Goal: Information Seeking & Learning: Learn about a topic

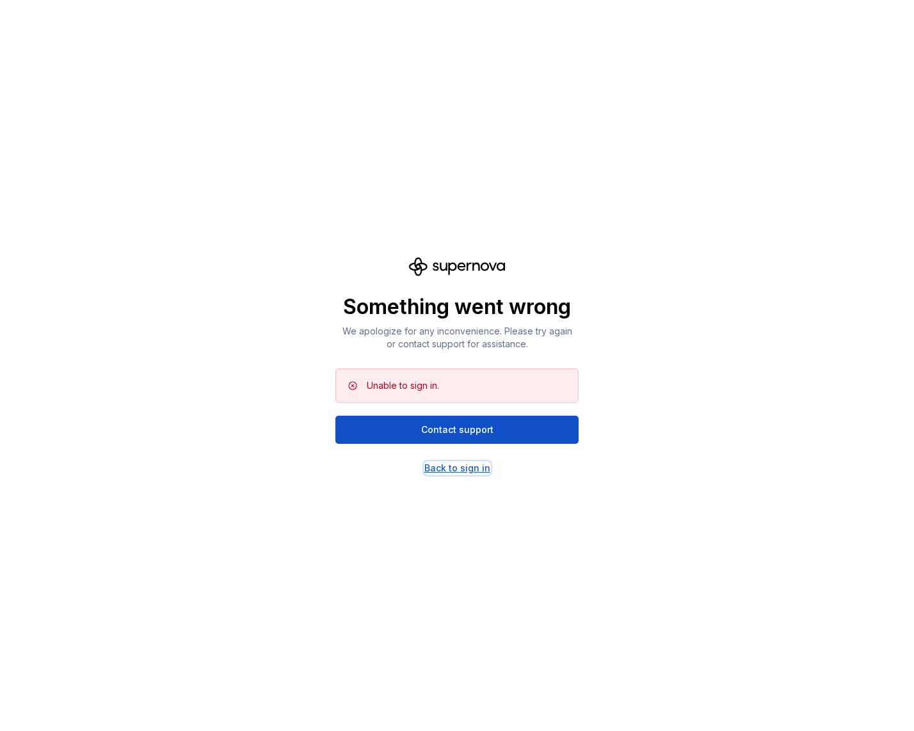
click at [454, 469] on div "Back to sign in" at bounding box center [457, 468] width 66 height 13
click at [457, 469] on div "Back to sign in" at bounding box center [457, 468] width 66 height 13
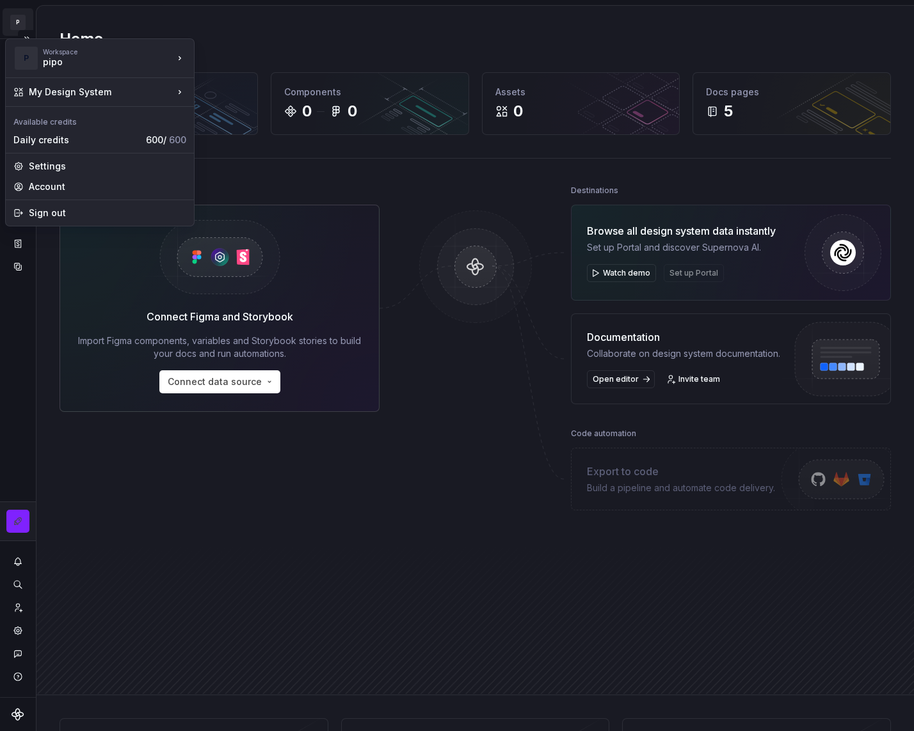
click at [15, 26] on html "P My Design System CL Design system data Home Design tokens 79 Components 0 0 A…" at bounding box center [457, 365] width 914 height 731
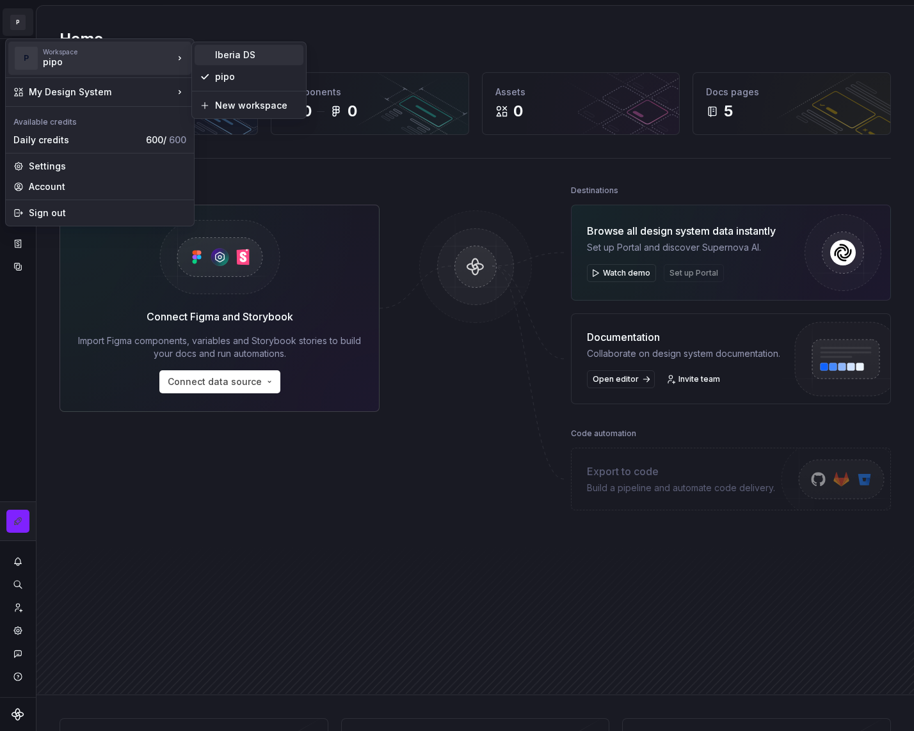
click at [236, 56] on div "Iberia DS" at bounding box center [256, 55] width 83 height 13
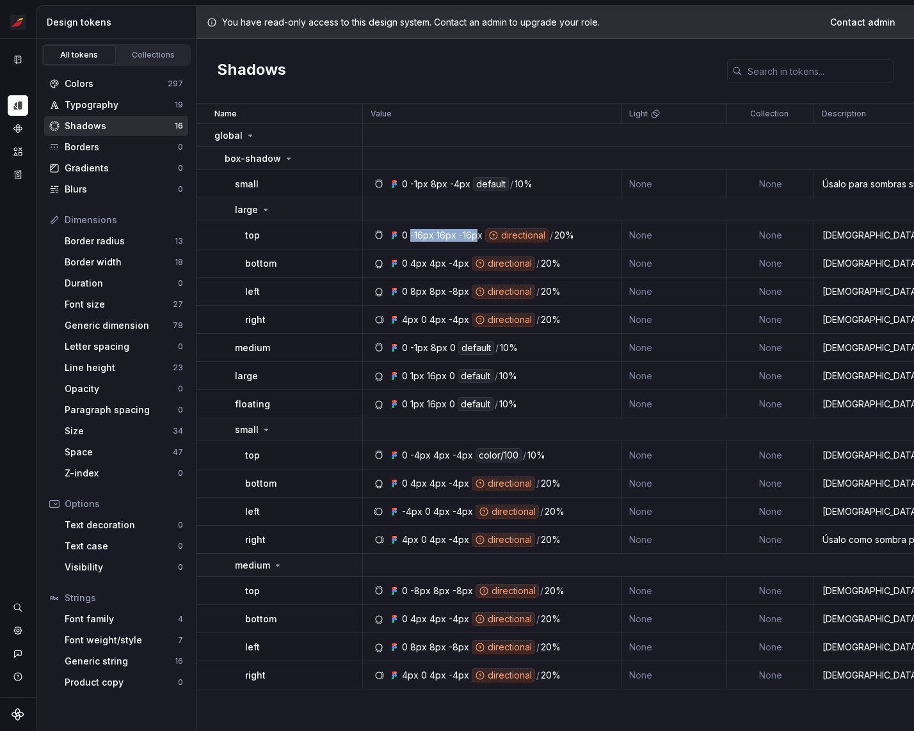
drag, startPoint x: 411, startPoint y: 237, endPoint x: 475, endPoint y: 236, distance: 64.0
click at [475, 236] on div "0 -16px 16px -16px directional / 20%" at bounding box center [488, 235] width 172 height 14
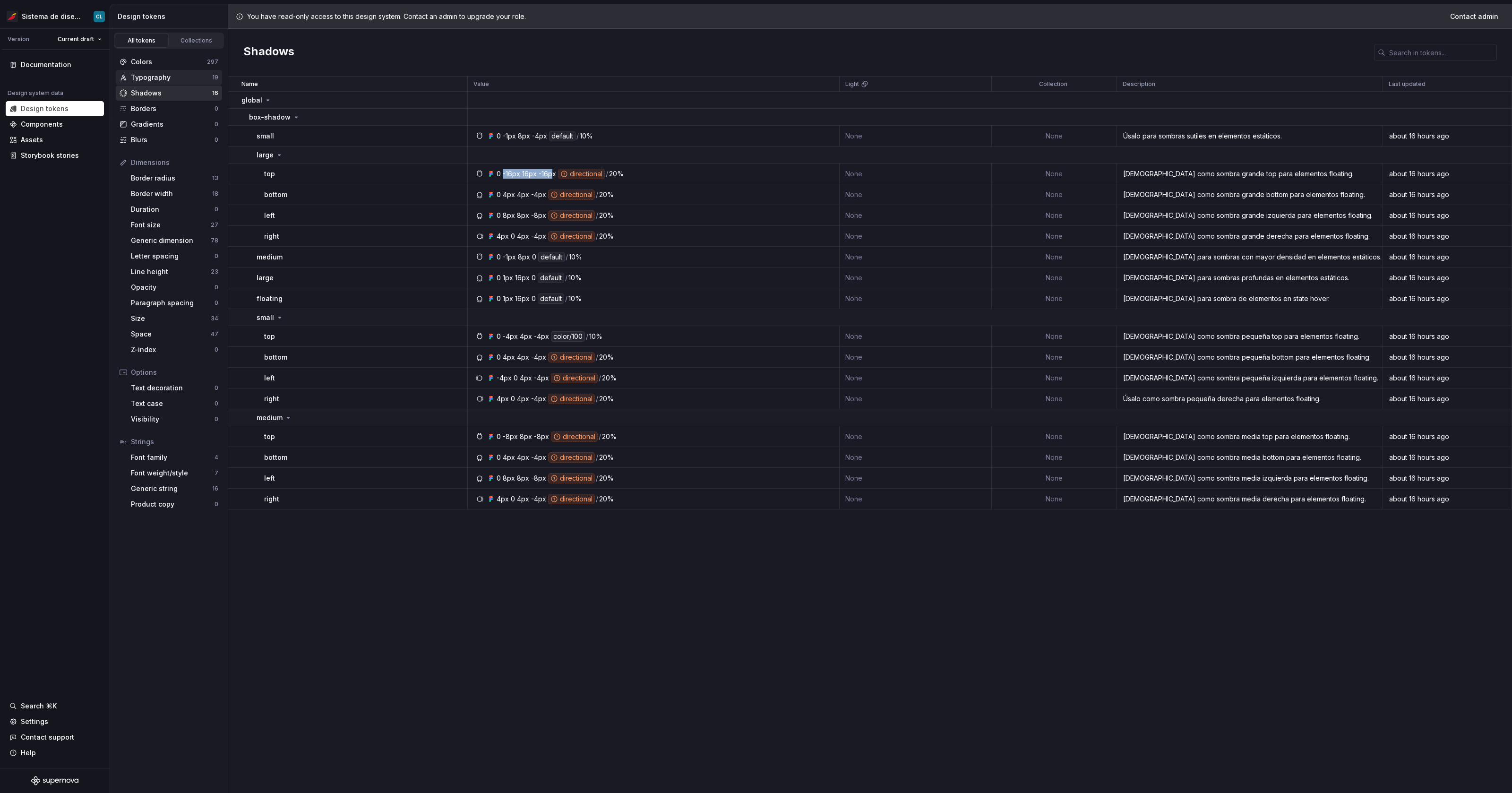
click at [177, 77] on div "Typography" at bounding box center [171, 78] width 81 height 10
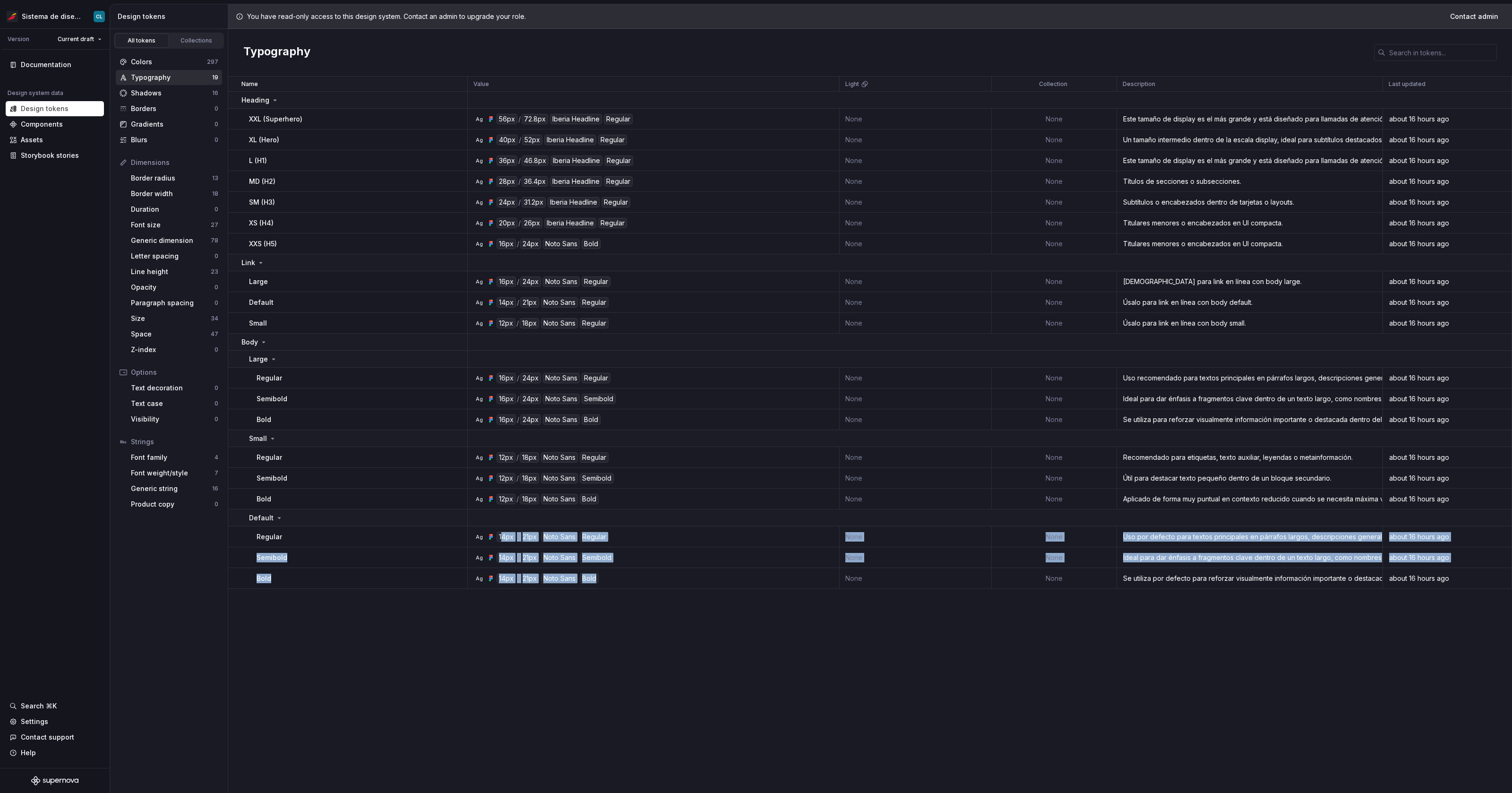
drag, startPoint x: 612, startPoint y: 584, endPoint x: 503, endPoint y: 533, distance: 120.3
click at [503, 533] on tbody "Heading XXL (Superhero) Ag 56px / 72.8px Iberia Headline Regular None None Este…" at bounding box center [870, 340] width 1284 height 497
click at [503, 533] on div "14px" at bounding box center [506, 537] width 19 height 10
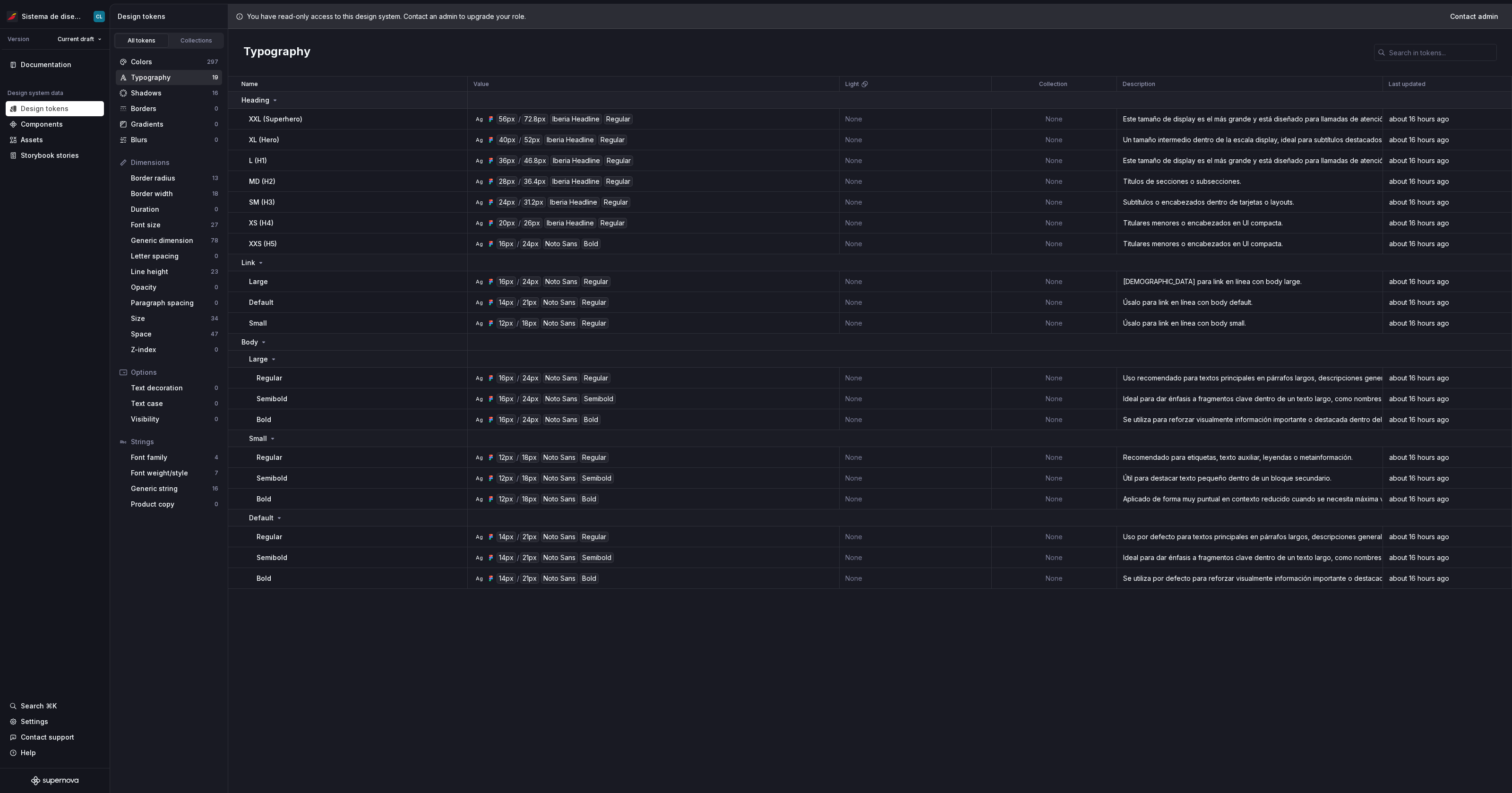
click at [271, 103] on icon at bounding box center [275, 100] width 7 height 7
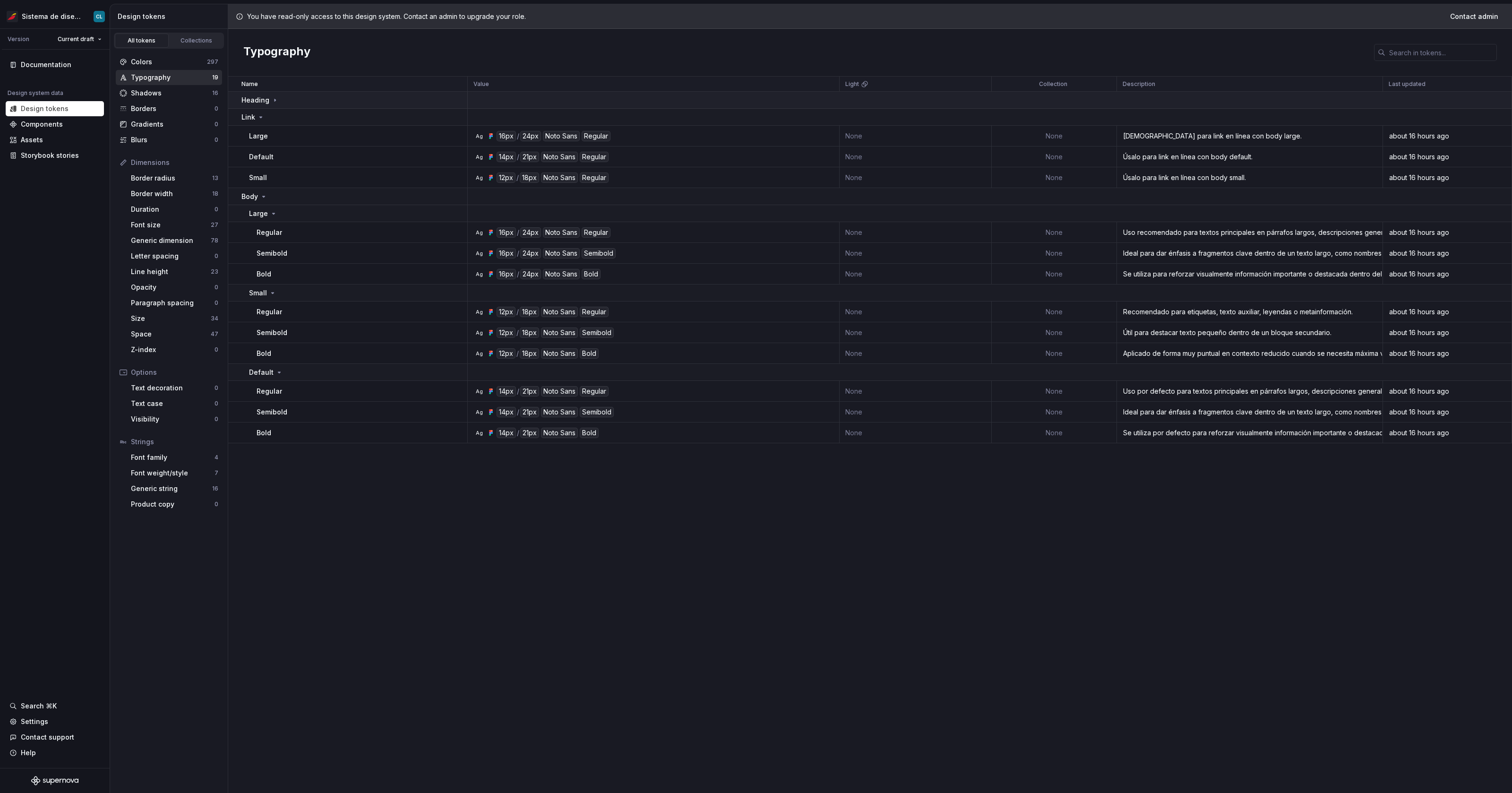
click at [271, 103] on icon at bounding box center [275, 100] width 7 height 7
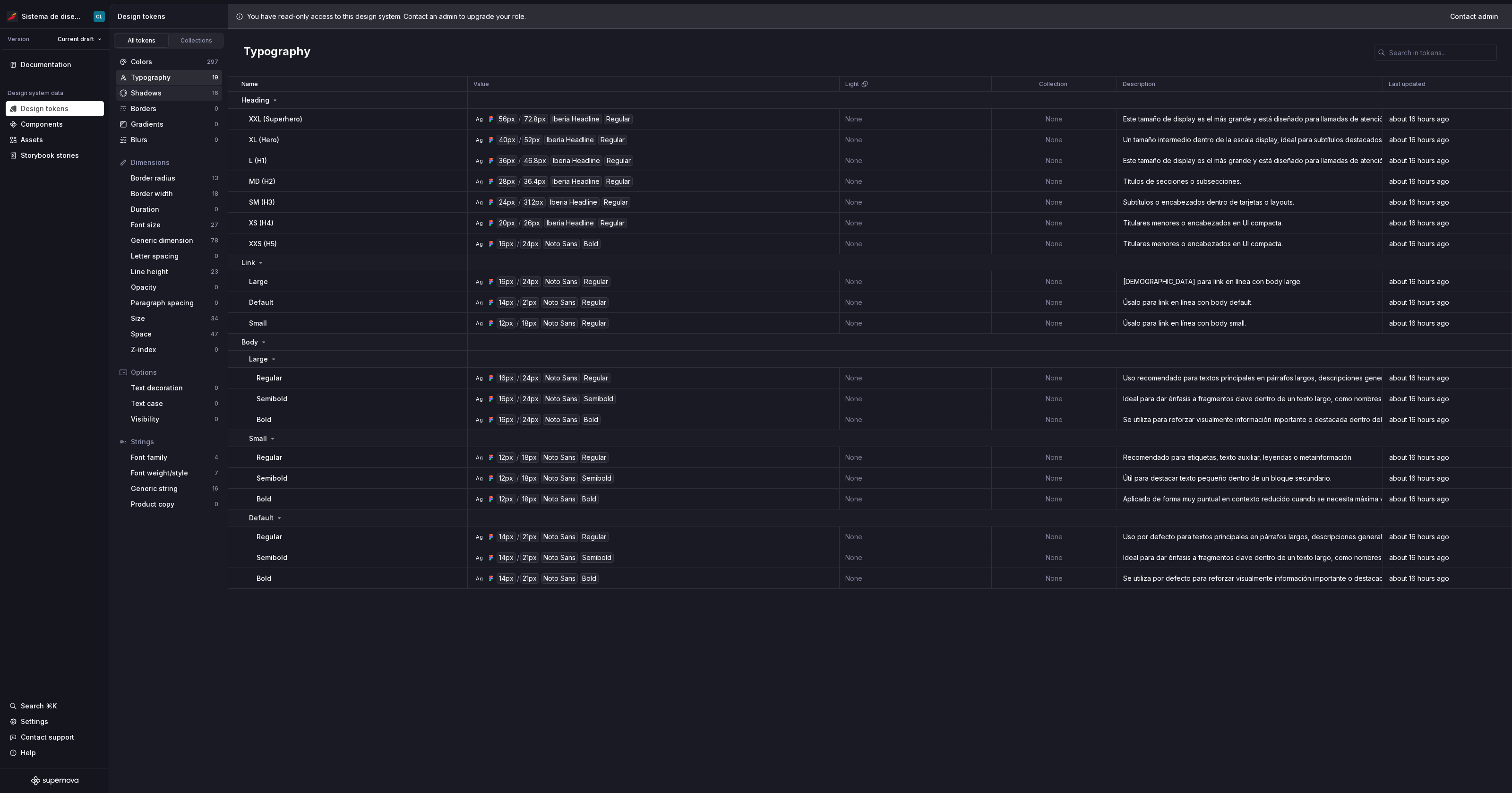
click at [151, 96] on div "Shadows" at bounding box center [171, 93] width 81 height 10
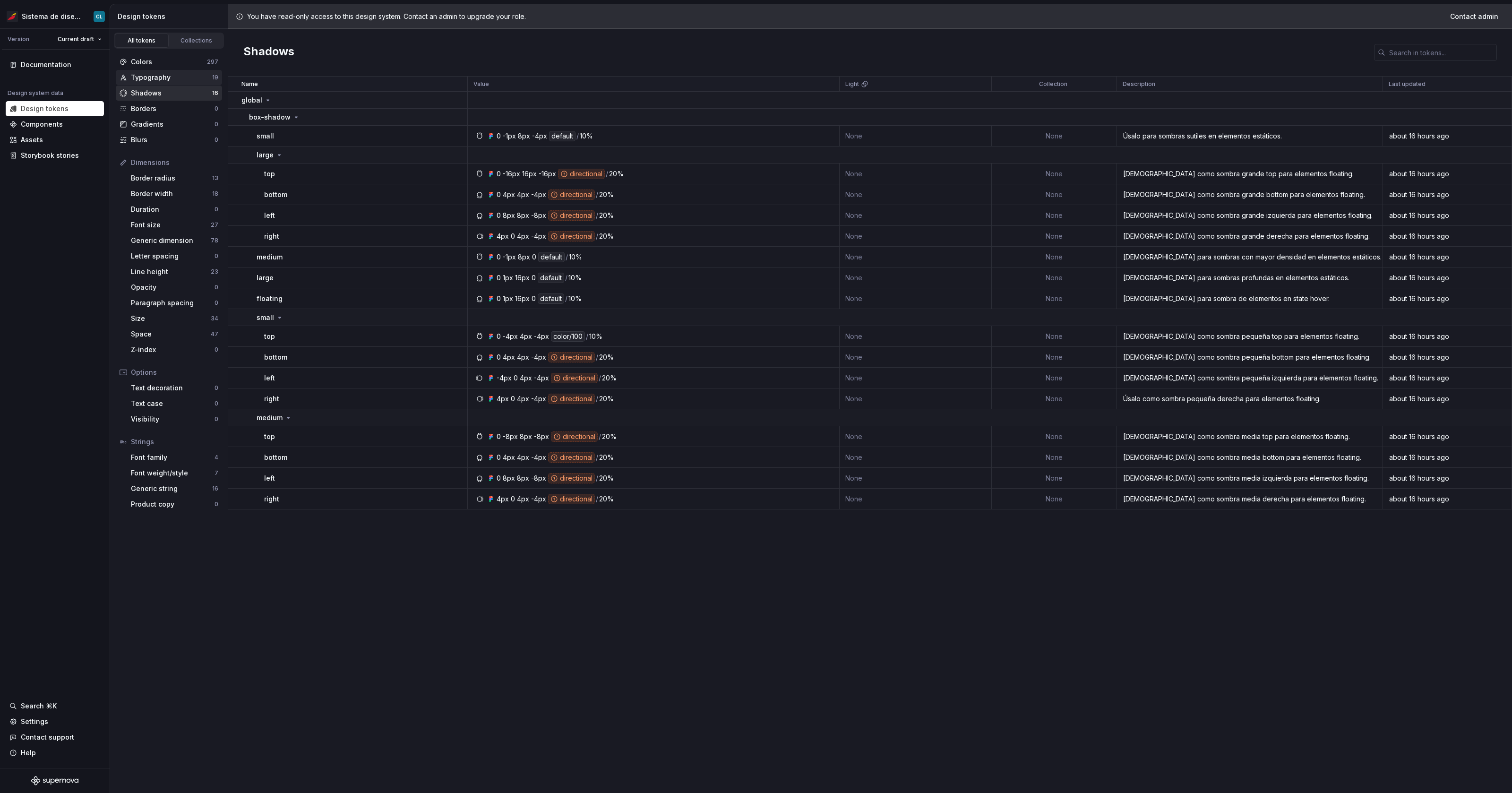
click at [145, 76] on div "Typography" at bounding box center [171, 78] width 81 height 10
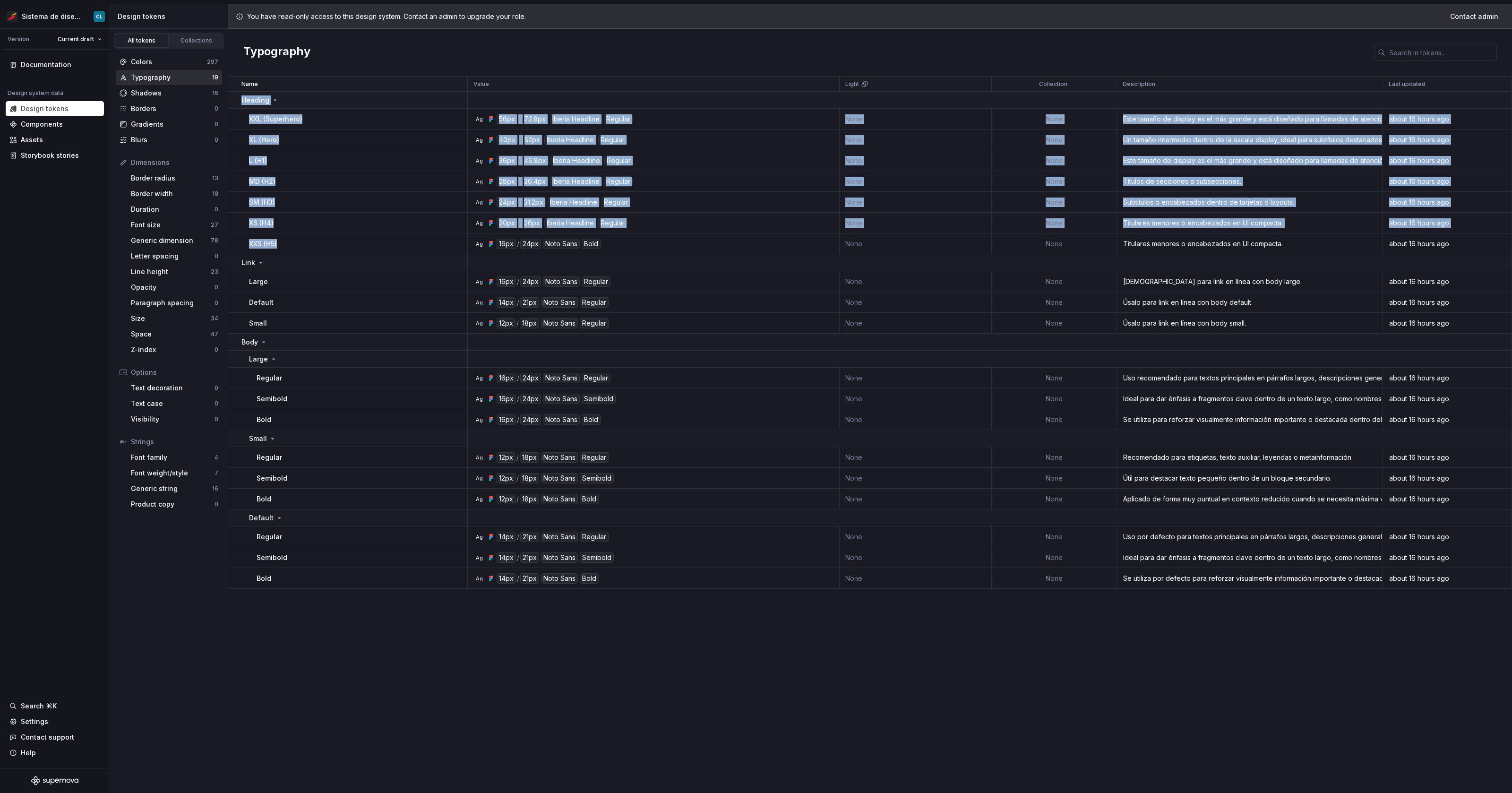
drag, startPoint x: 238, startPoint y: 97, endPoint x: 298, endPoint y: 242, distance: 156.9
click at [298, 242] on tbody "Heading XXL (Superhero) Ag 56px / 72.8px Iberia Headline Regular None None Este…" at bounding box center [870, 340] width 1284 height 497
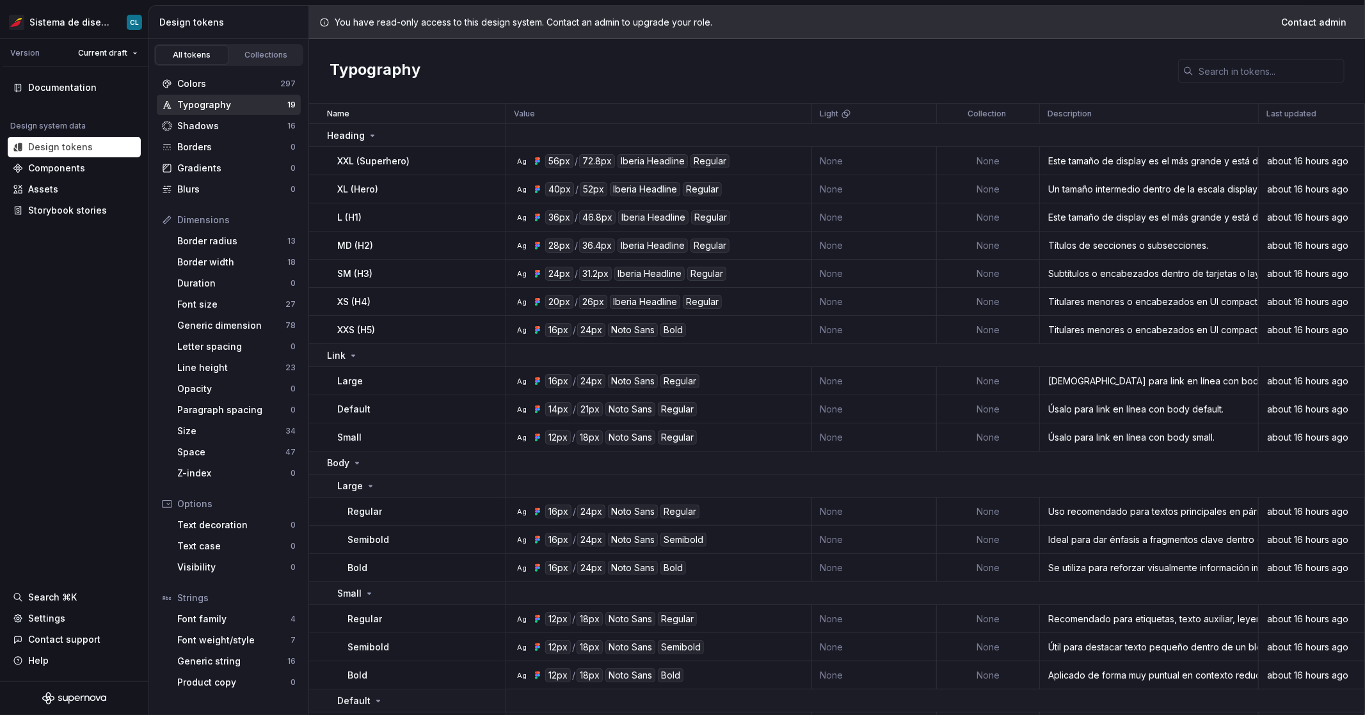
click at [722, 325] on div "Ag 16px / 24px Noto Sans Bold" at bounding box center [662, 330] width 296 height 14
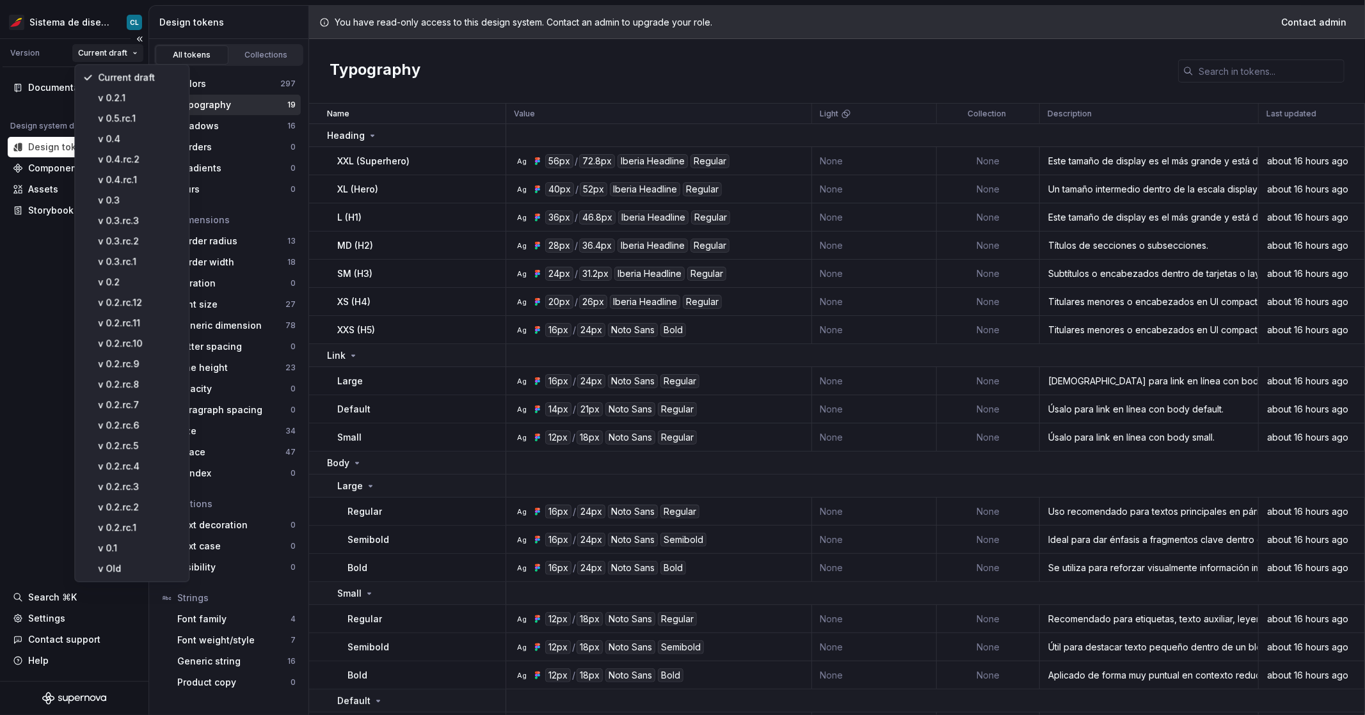
click at [118, 58] on html "Sistema de diseño Iberia CL Version Current draft Documentation Design system d…" at bounding box center [682, 357] width 1365 height 715
click at [146, 127] on div "v 0.5.rc.1" at bounding box center [131, 119] width 109 height 20
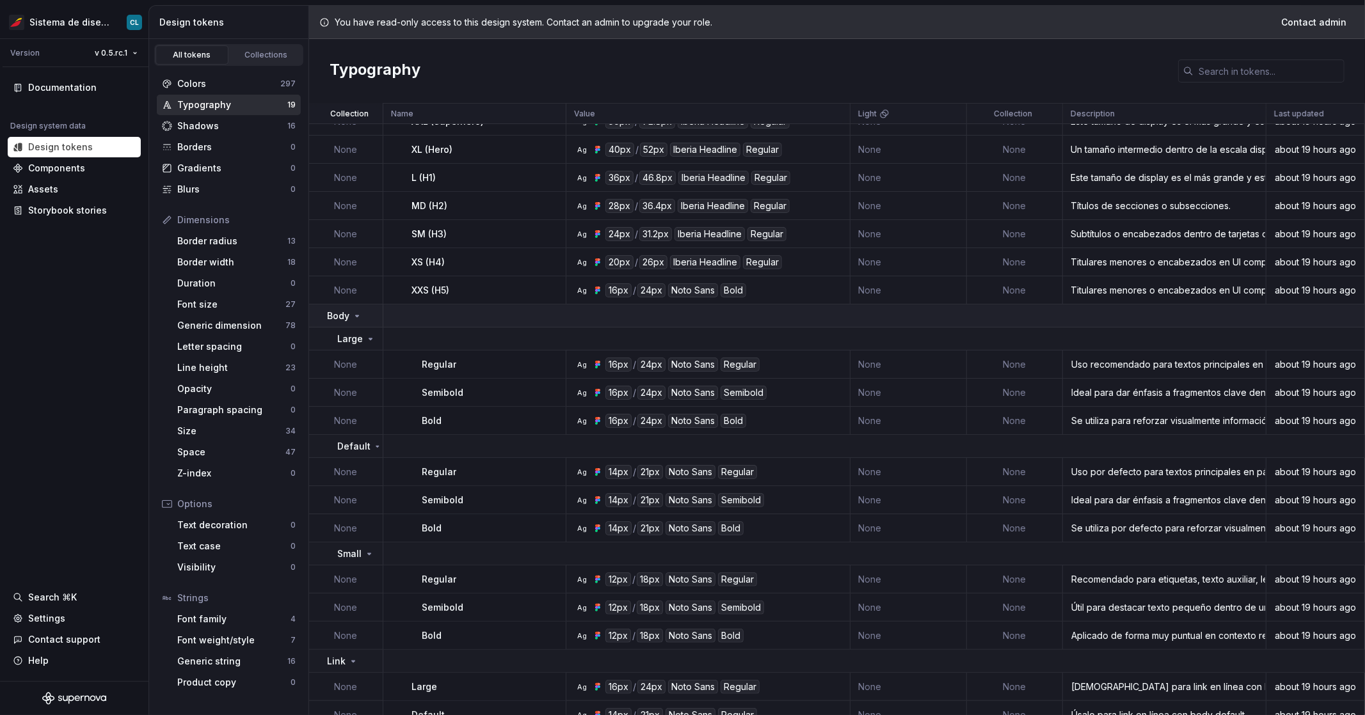
scroll to position [81, 0]
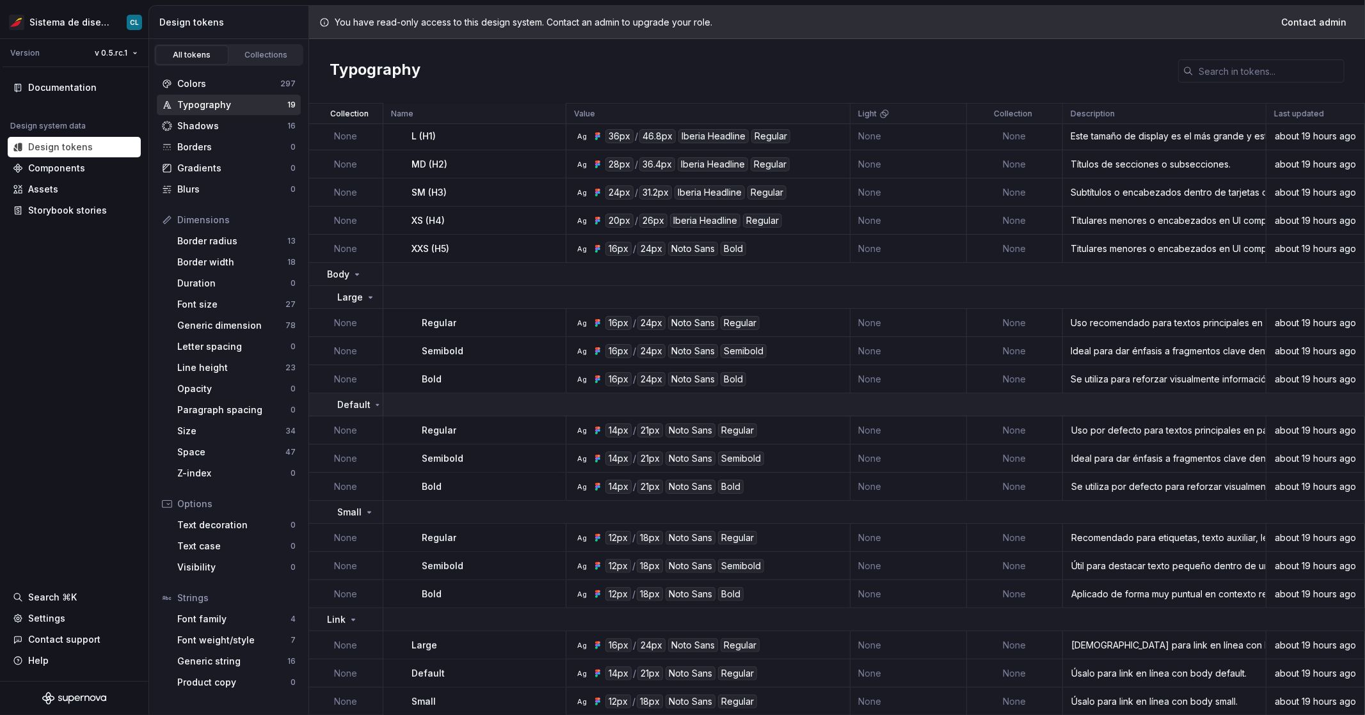
click at [374, 403] on icon at bounding box center [377, 405] width 10 height 9
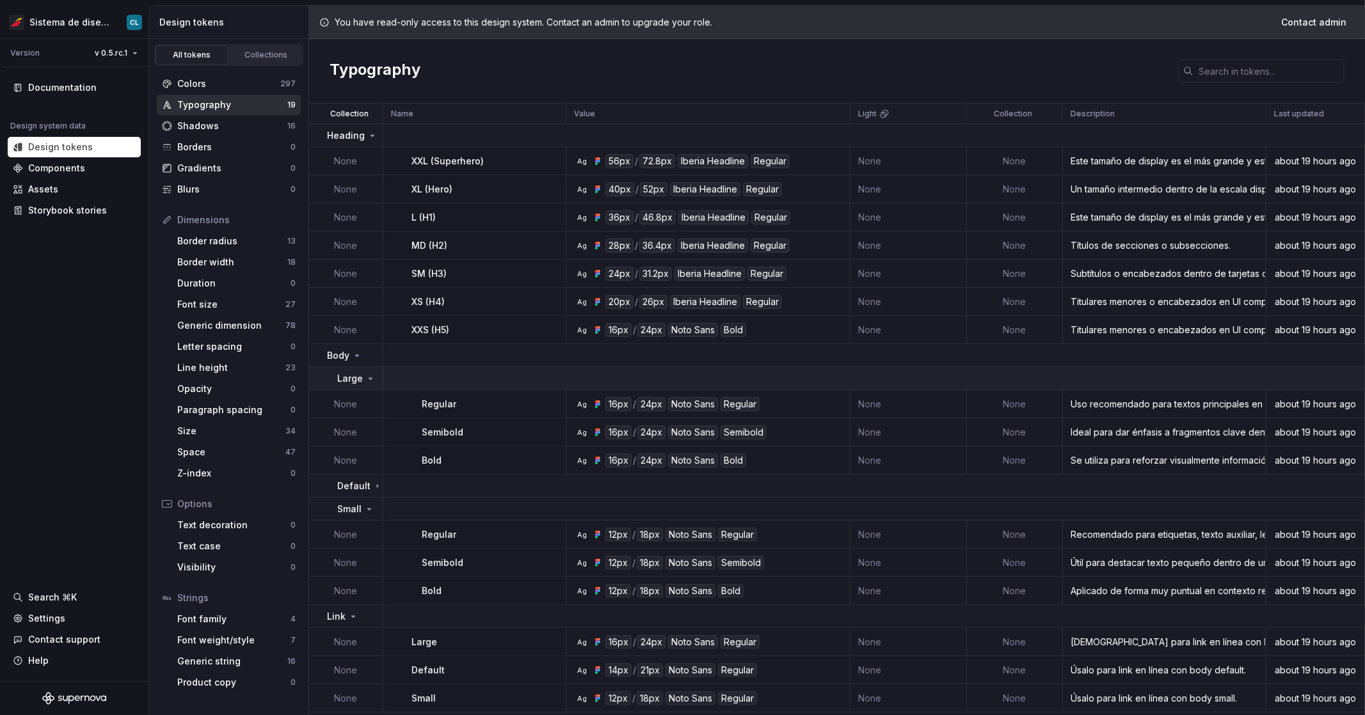
click at [367, 379] on icon at bounding box center [370, 379] width 10 height 10
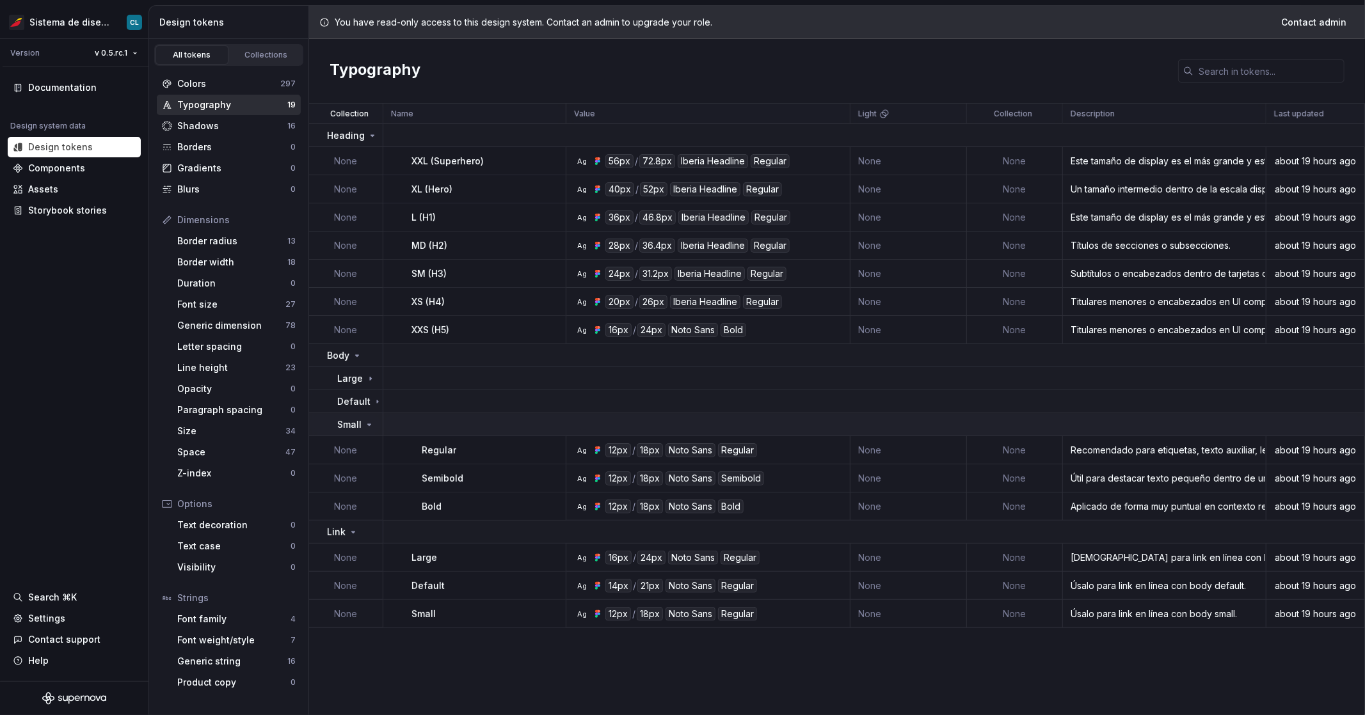
click at [367, 427] on icon at bounding box center [369, 425] width 10 height 10
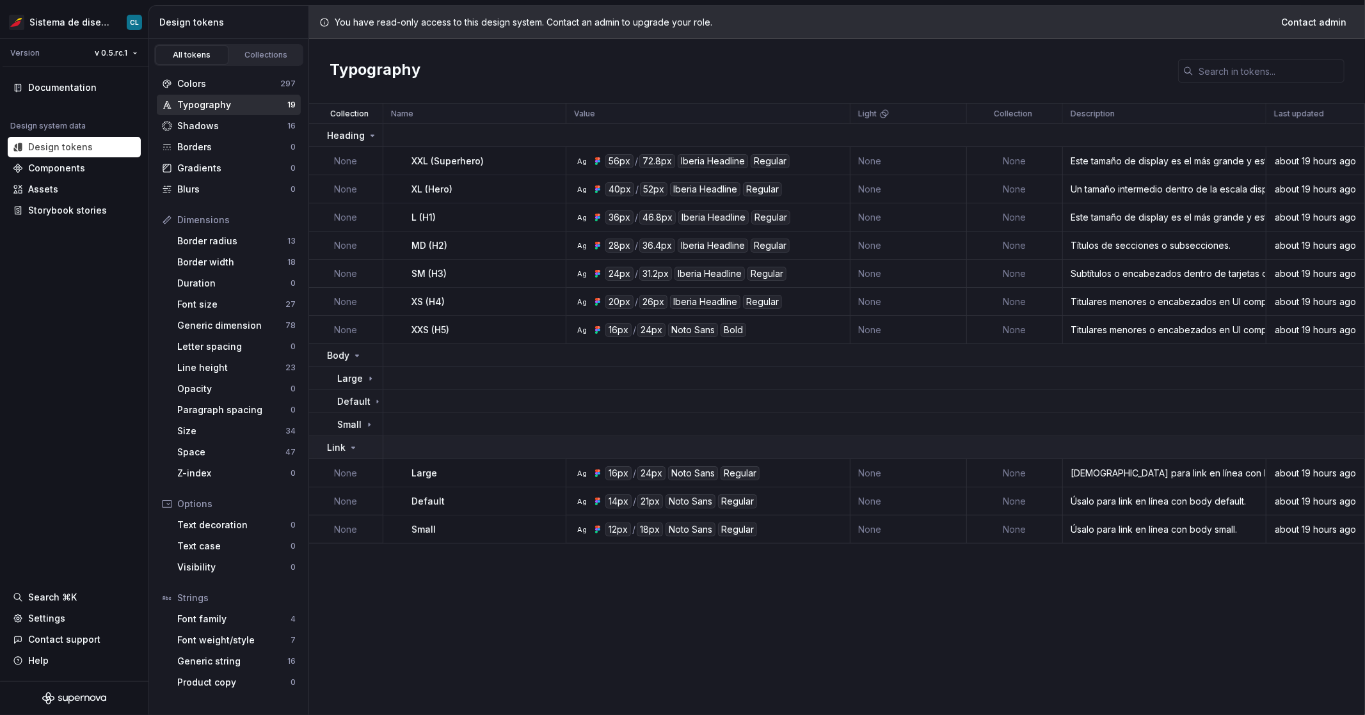
click at [348, 449] on icon at bounding box center [353, 448] width 10 height 10
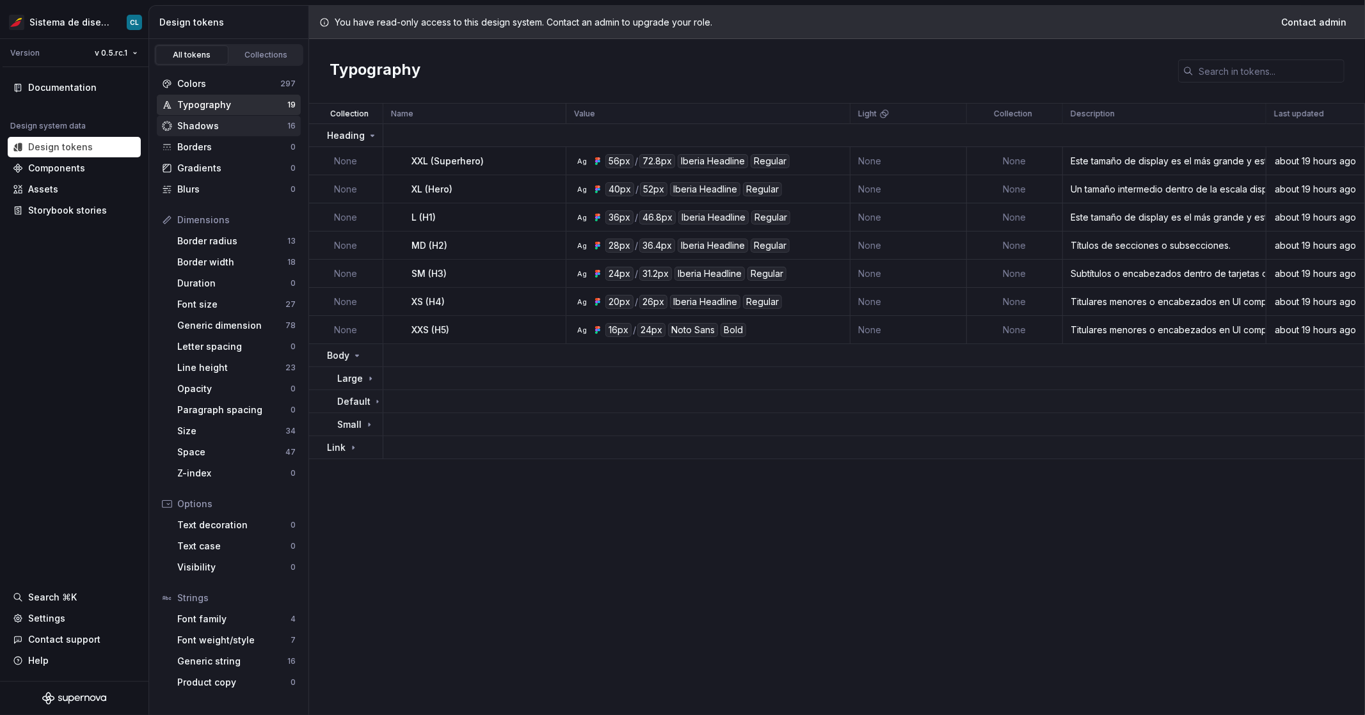
click at [240, 119] on div "Shadows 16" at bounding box center [229, 126] width 144 height 20
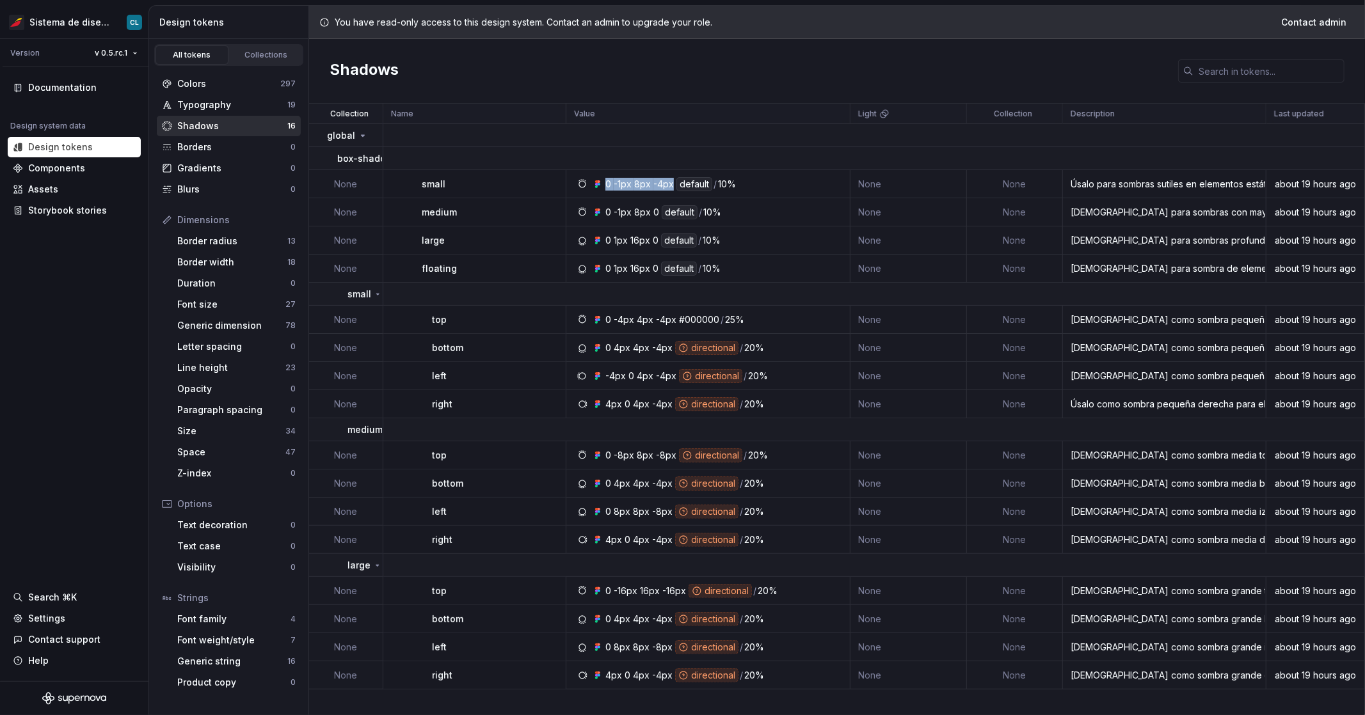
drag, startPoint x: 604, startPoint y: 185, endPoint x: 671, endPoint y: 184, distance: 66.6
click at [671, 184] on div "0 -1px 8px -4px default / 10%" at bounding box center [670, 184] width 131 height 14
click at [671, 184] on div "-4px" at bounding box center [663, 184] width 20 height 14
click at [607, 184] on div "0" at bounding box center [608, 184] width 6 height 14
drag, startPoint x: 613, startPoint y: 184, endPoint x: 620, endPoint y: 184, distance: 7.0
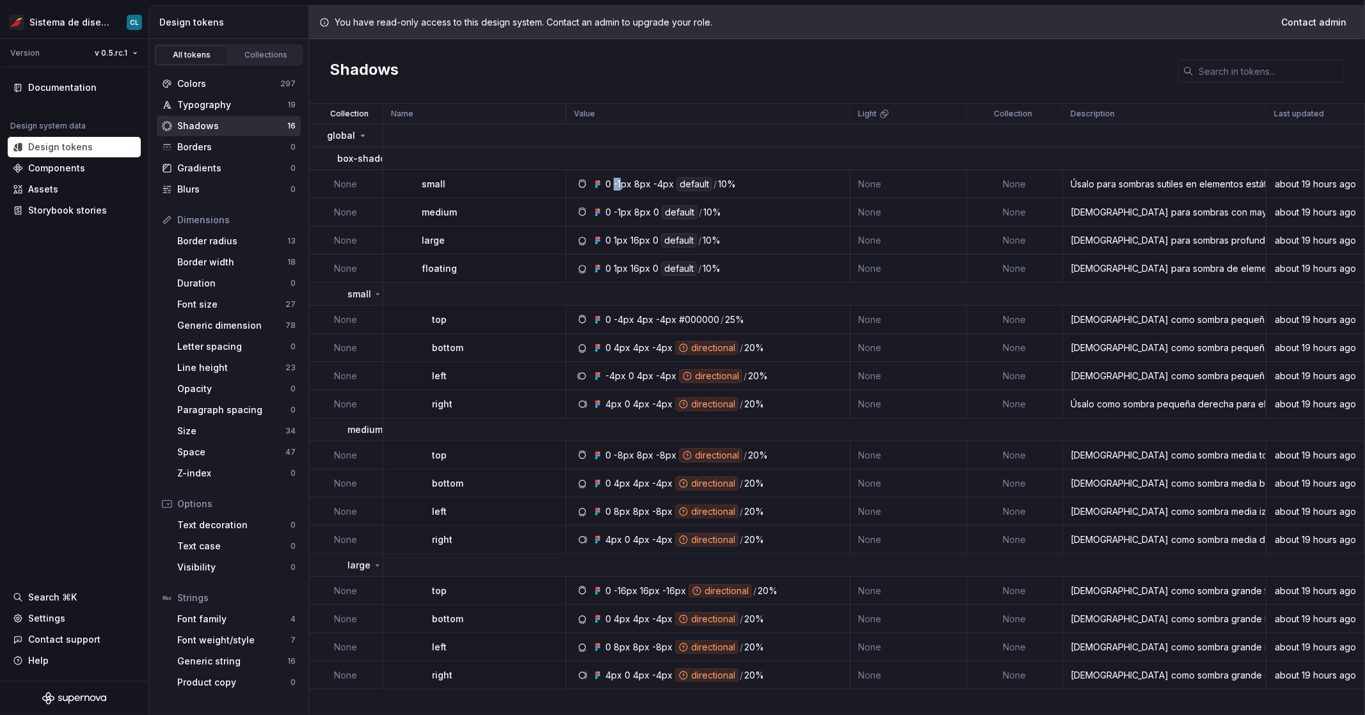
click at [620, 184] on div "-1px" at bounding box center [623, 184] width 18 height 14
click at [631, 184] on div "0 -1px 8px -4px default / 10%" at bounding box center [670, 184] width 131 height 14
drag, startPoint x: 654, startPoint y: 184, endPoint x: 671, endPoint y: 184, distance: 16.6
click at [671, 184] on div "0 -1px 8px -4px default / 10%" at bounding box center [670, 184] width 131 height 14
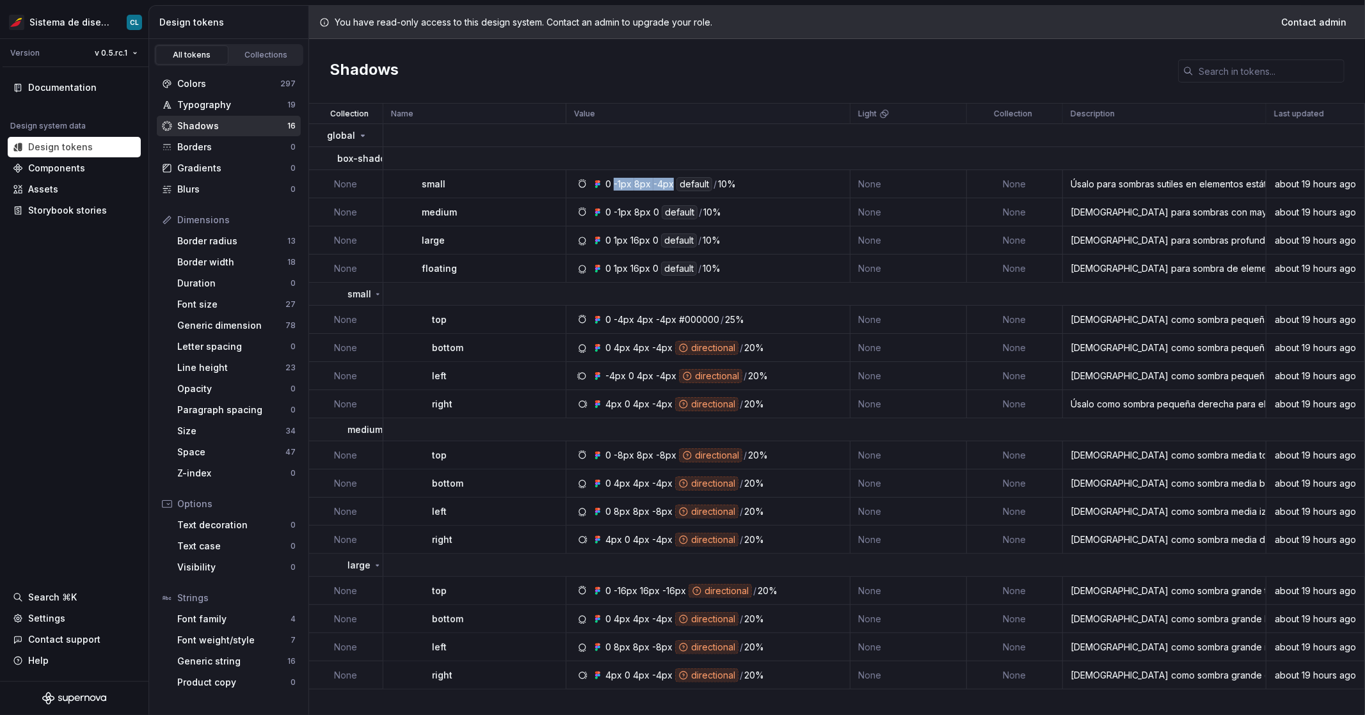
drag, startPoint x: 671, startPoint y: 184, endPoint x: 610, endPoint y: 182, distance: 60.2
click at [610, 182] on div "0 -1px 8px -4px default / 10%" at bounding box center [670, 184] width 131 height 14
drag, startPoint x: 605, startPoint y: 350, endPoint x: 671, endPoint y: 347, distance: 66.6
click at [671, 347] on div "0 4px 4px -4px directional / 20%" at bounding box center [684, 348] width 159 height 14
click at [216, 324] on div "Generic dimension" at bounding box center [231, 325] width 108 height 13
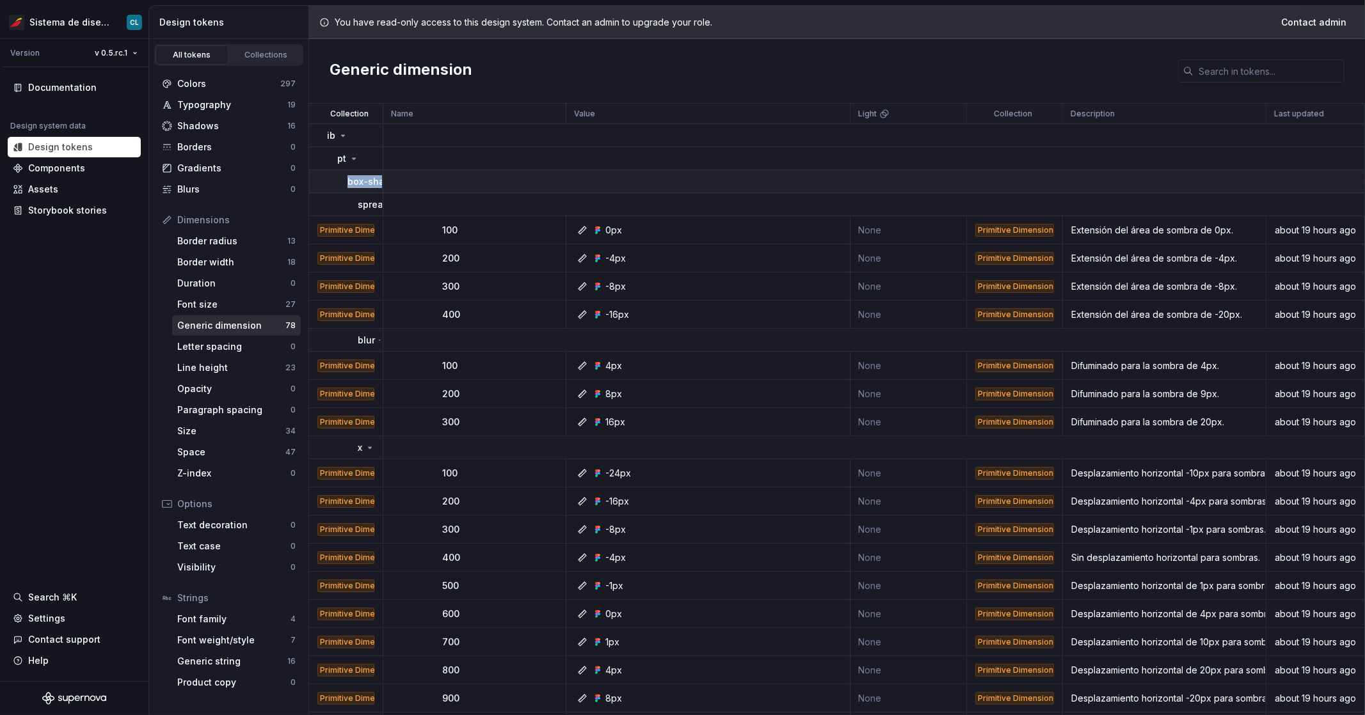
drag, startPoint x: 347, startPoint y: 182, endPoint x: 381, endPoint y: 191, distance: 35.5
click at [382, 186] on td "box-shadow" at bounding box center [346, 181] width 74 height 23
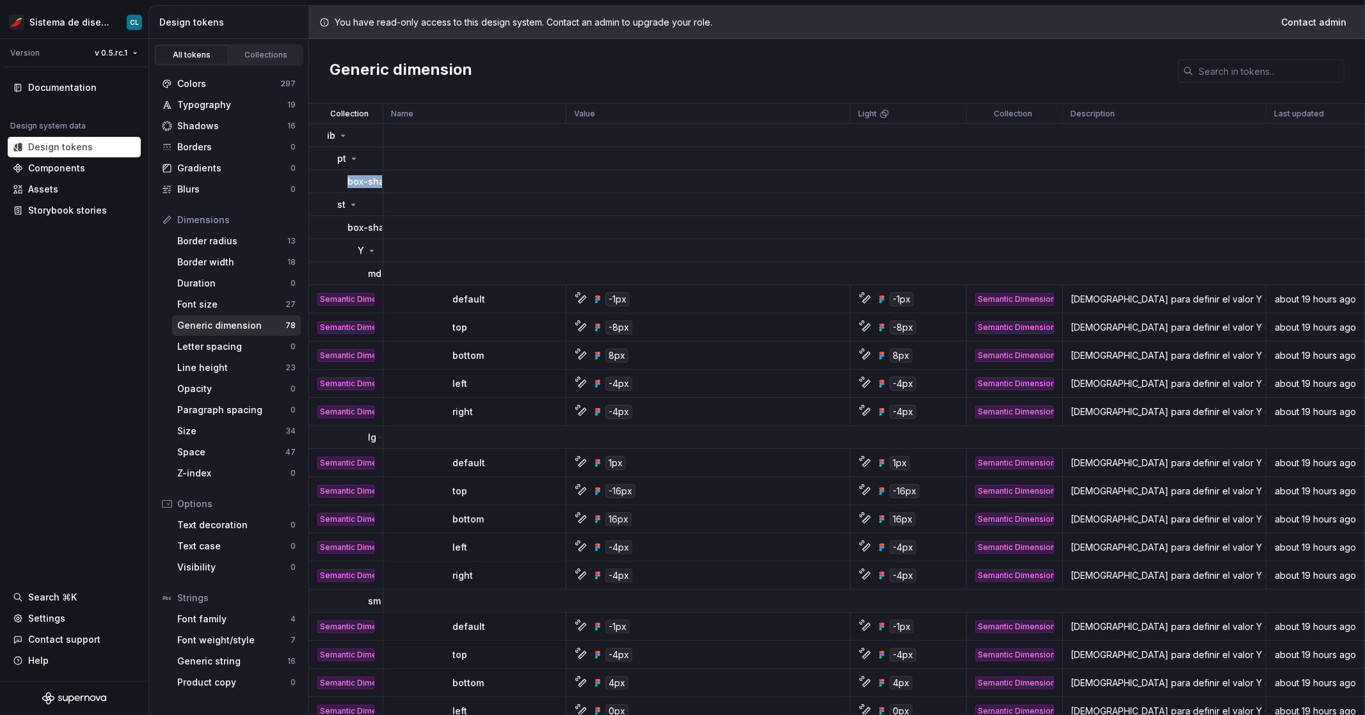
scroll to position [93, 0]
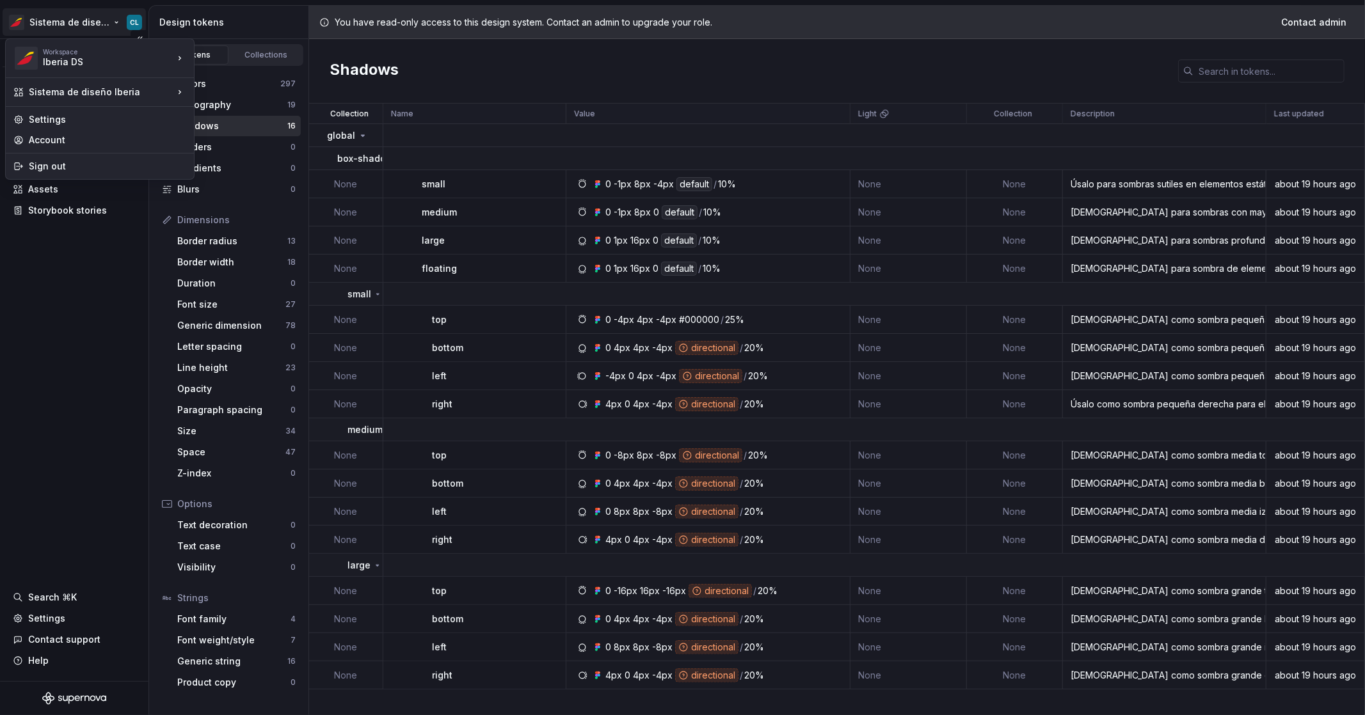
click at [99, 21] on html "Sistema de diseño Iberia CL Version v 0.5.rc.1 Documentation Design system data…" at bounding box center [682, 357] width 1365 height 715
click at [441, 705] on html "Sistema de diseño Iberia CL Version v 0.5.rc.1 Documentation Design system data…" at bounding box center [682, 357] width 1365 height 715
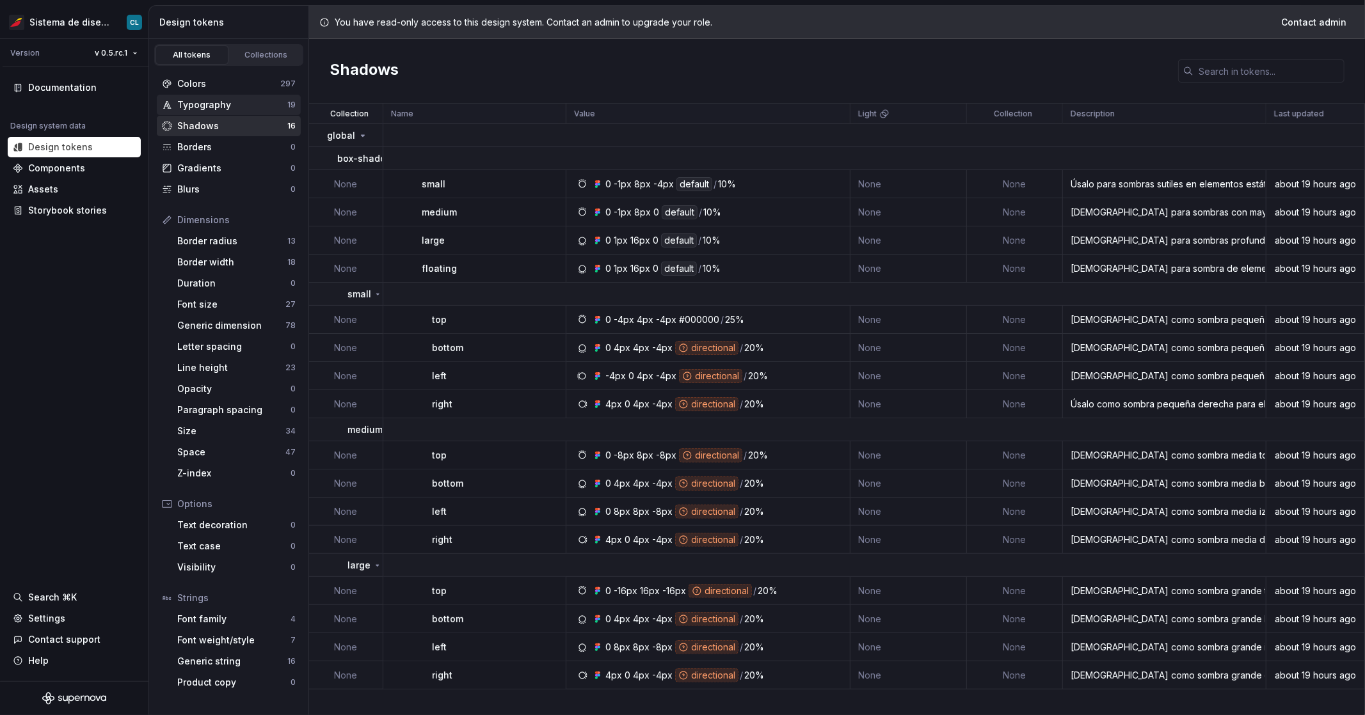
click at [212, 107] on div "Typography" at bounding box center [232, 105] width 110 height 13
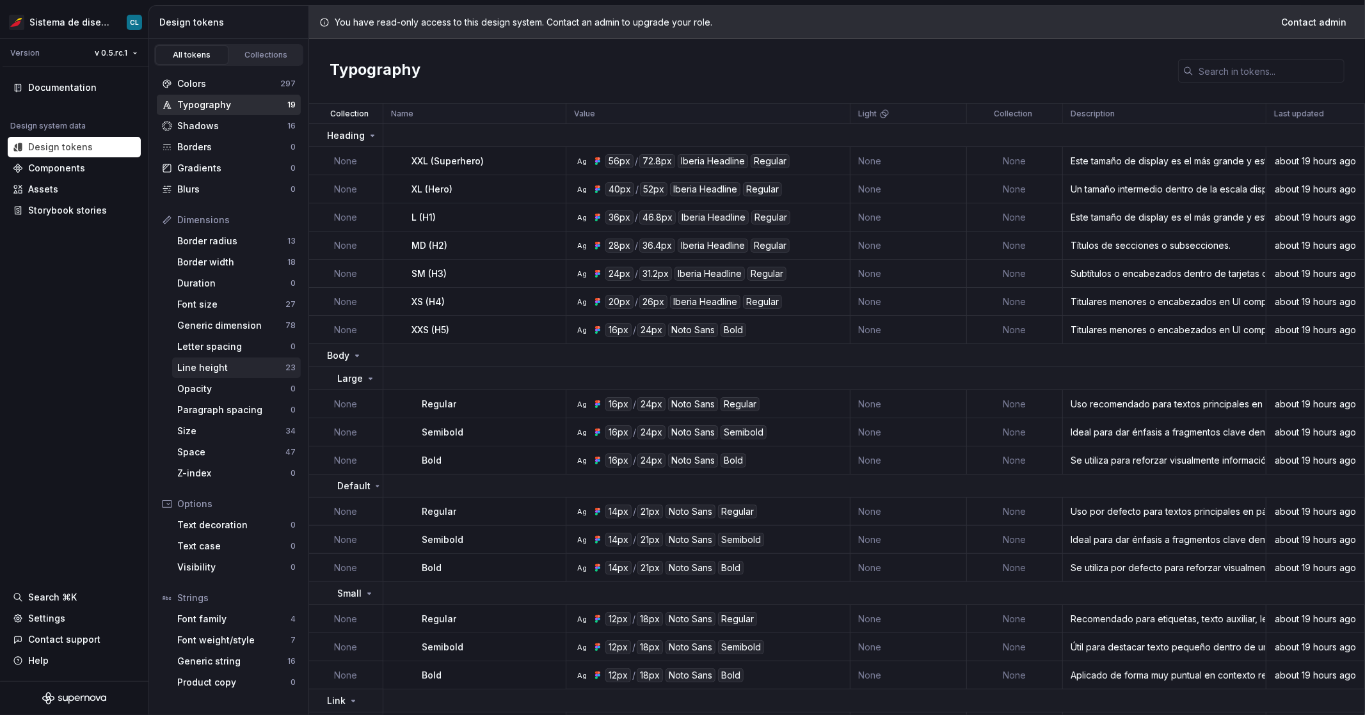
click at [240, 372] on div "Line height" at bounding box center [231, 367] width 108 height 13
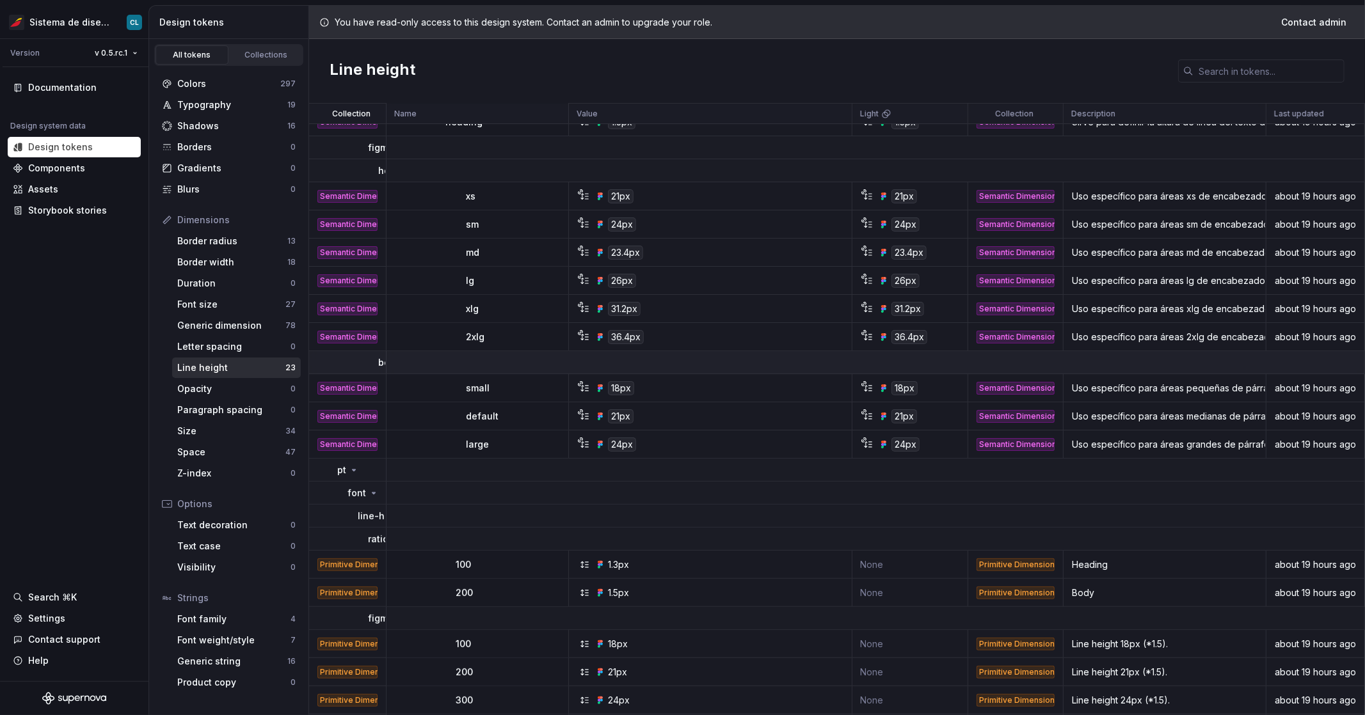
scroll to position [332, 0]
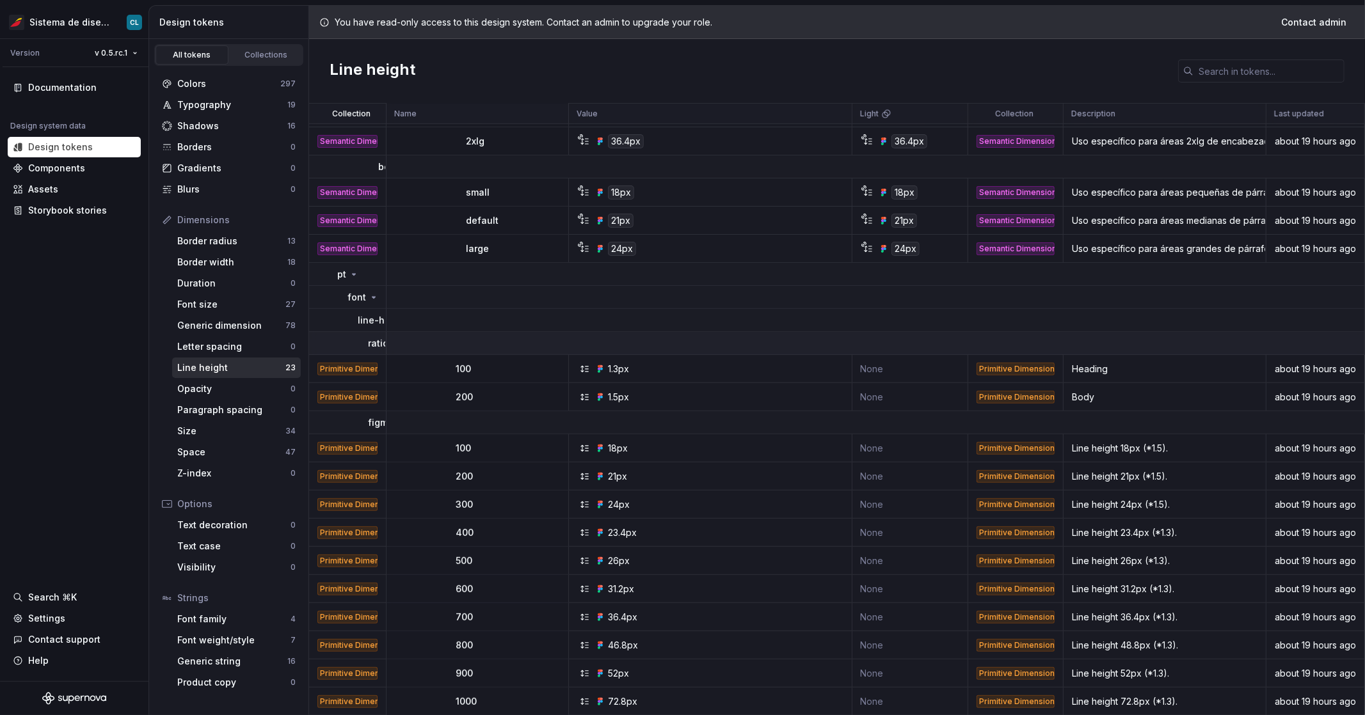
click at [372, 343] on p "ratio" at bounding box center [378, 343] width 20 height 13
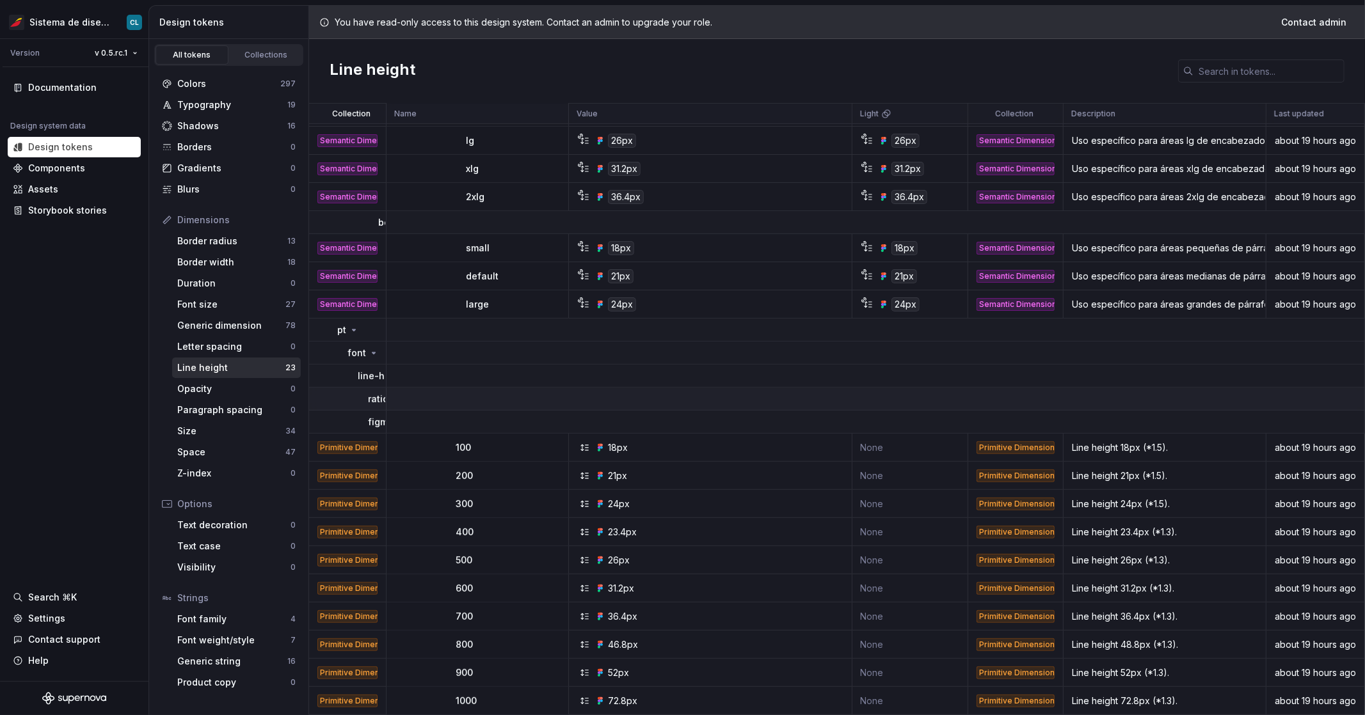
scroll to position [276, 0]
click at [378, 406] on td "ratio" at bounding box center [347, 399] width 77 height 23
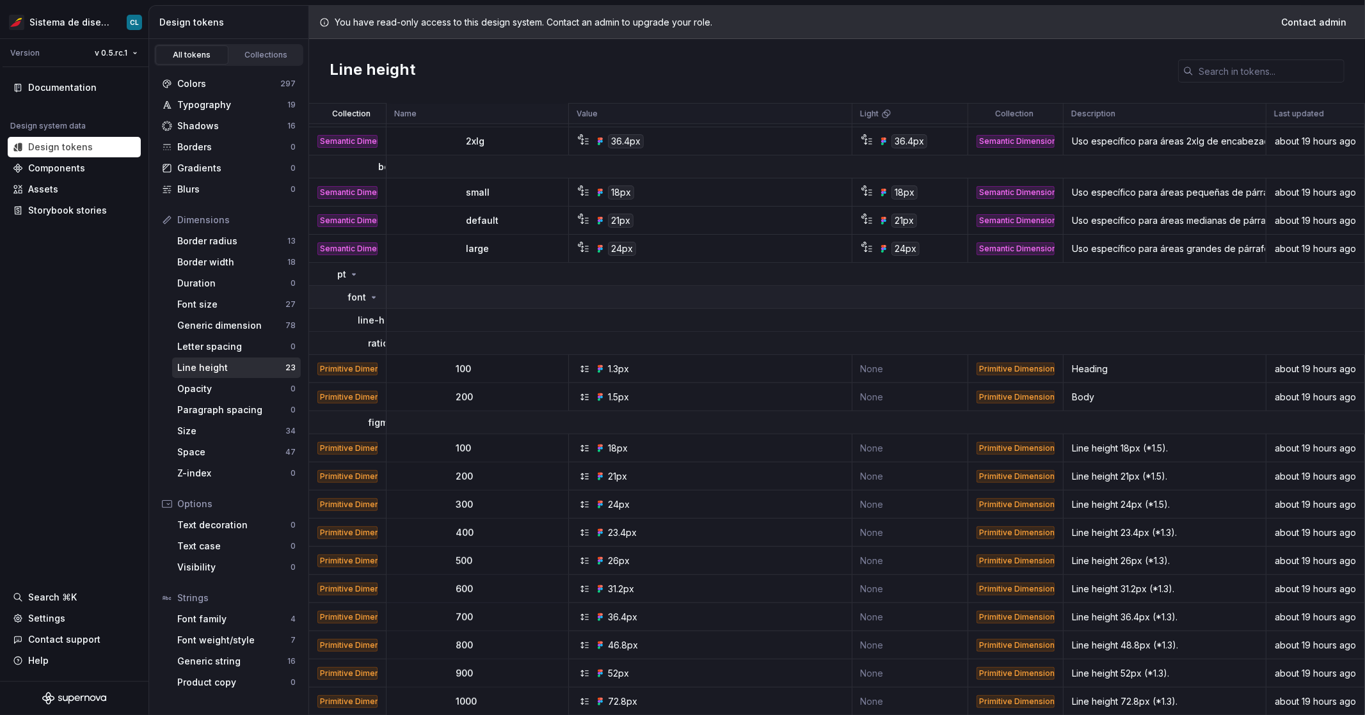
drag, startPoint x: 385, startPoint y: 349, endPoint x: 412, endPoint y: 349, distance: 26.9
click at [413, 348] on tr "ratio" at bounding box center [837, 343] width 1056 height 23
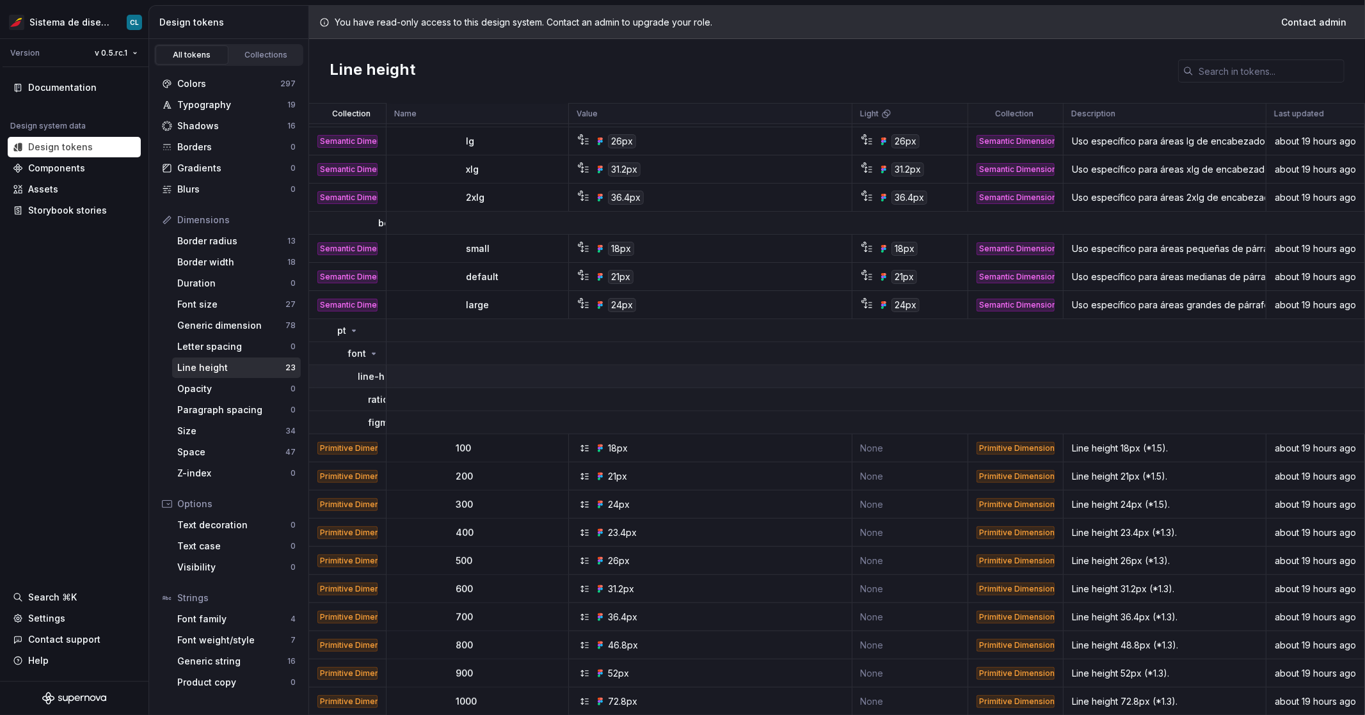
click at [372, 374] on p "line-height" at bounding box center [383, 376] width 50 height 13
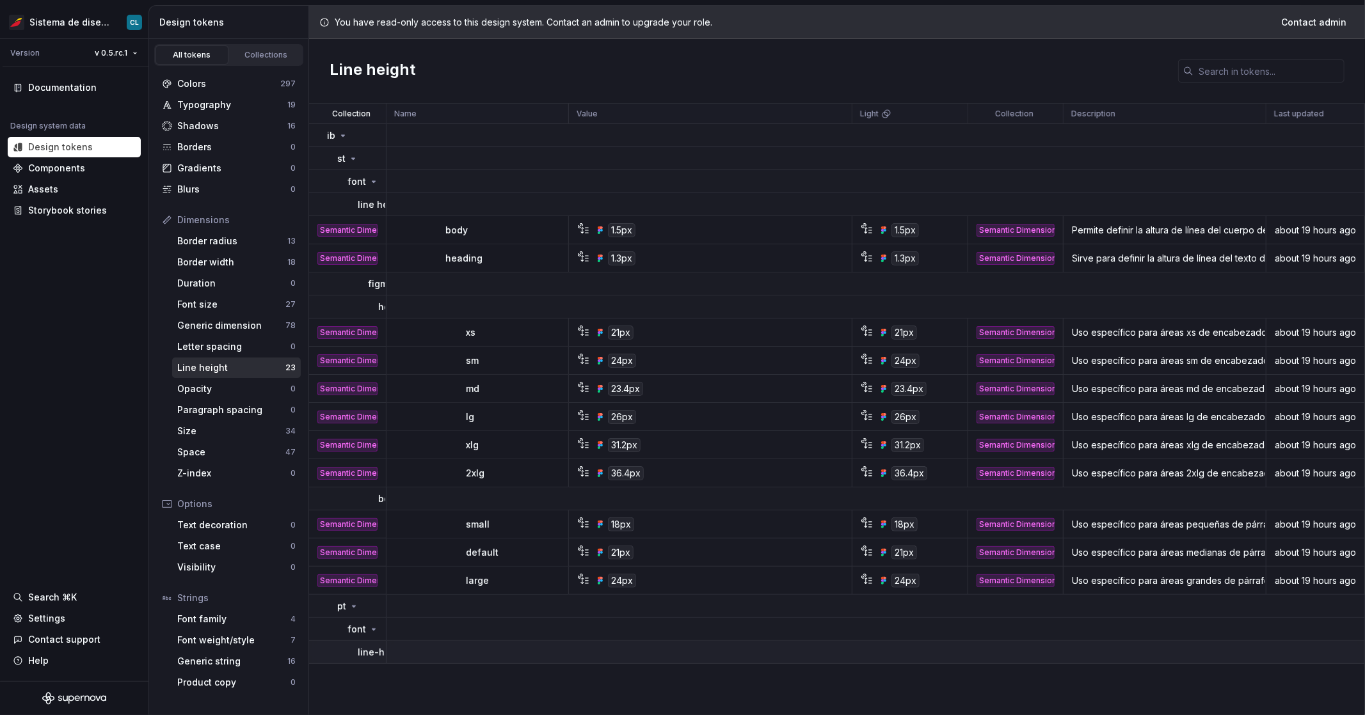
scroll to position [0, 0]
click at [370, 500] on td "body" at bounding box center [347, 499] width 77 height 23
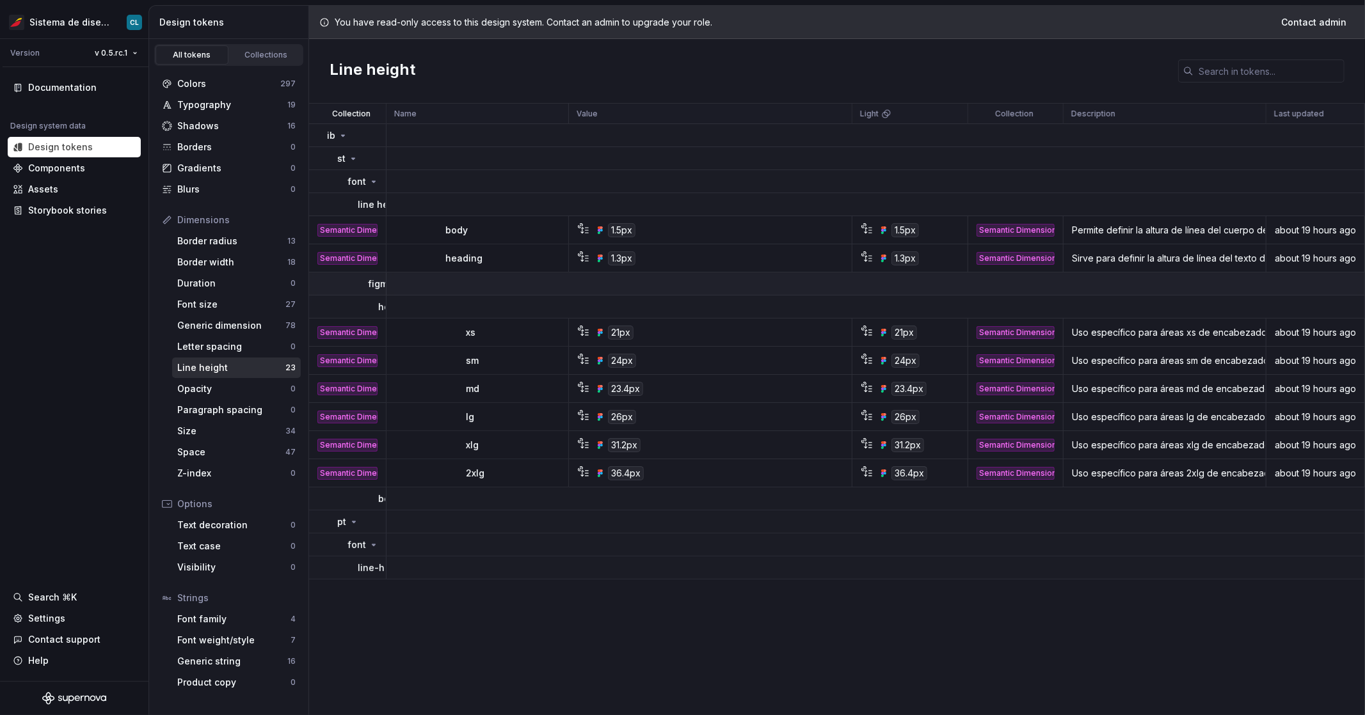
click at [369, 282] on p "figma-only" at bounding box center [392, 284] width 49 height 13
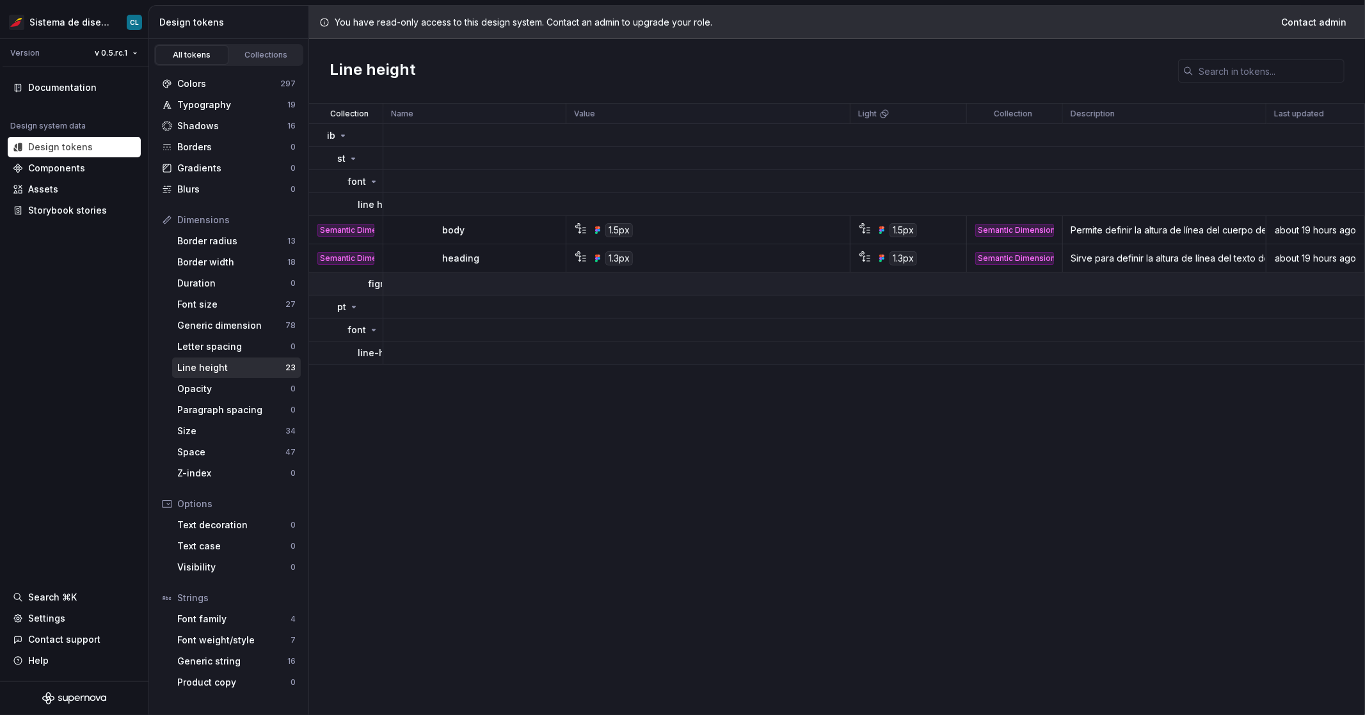
click at [369, 285] on p "figma-only" at bounding box center [392, 284] width 49 height 13
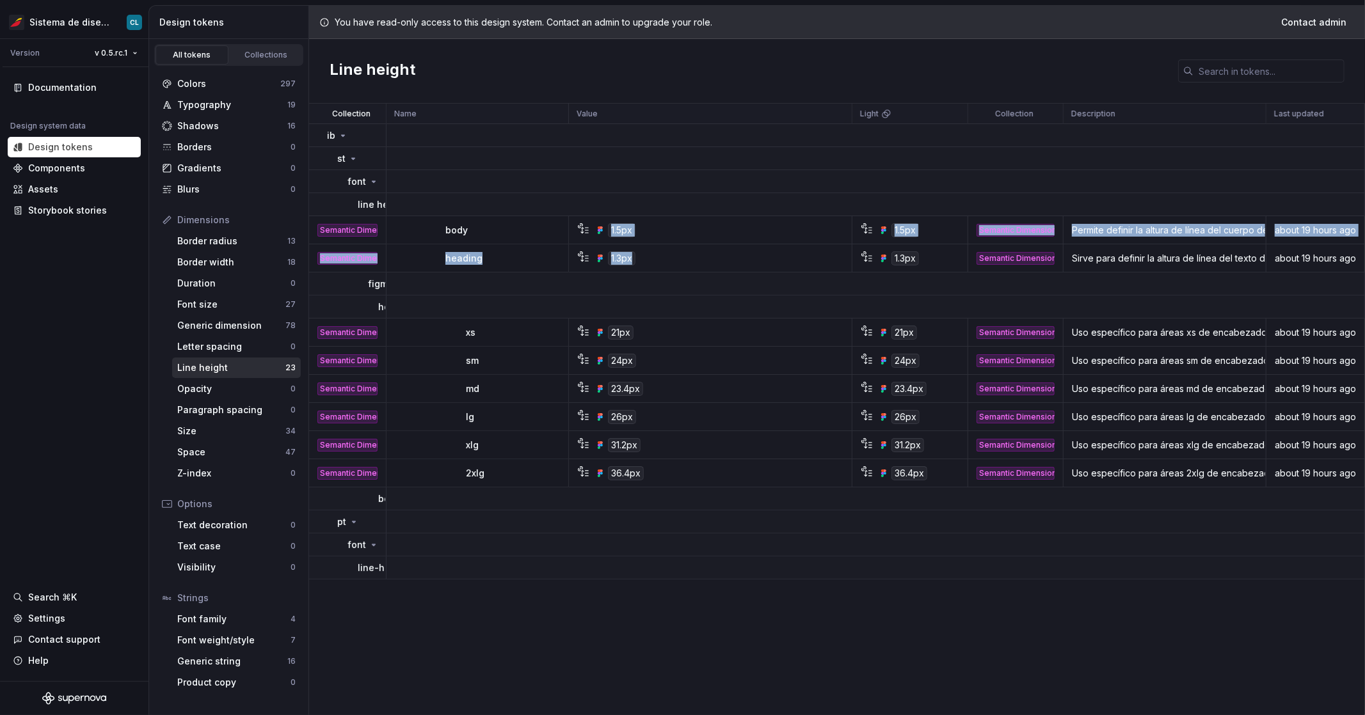
drag, startPoint x: 612, startPoint y: 232, endPoint x: 704, endPoint y: 266, distance: 98.6
click at [729, 264] on tbody "ib st font line height Semantic Dimension body 1.5px 1.5px Semantic Dimension P…" at bounding box center [837, 352] width 1056 height 456
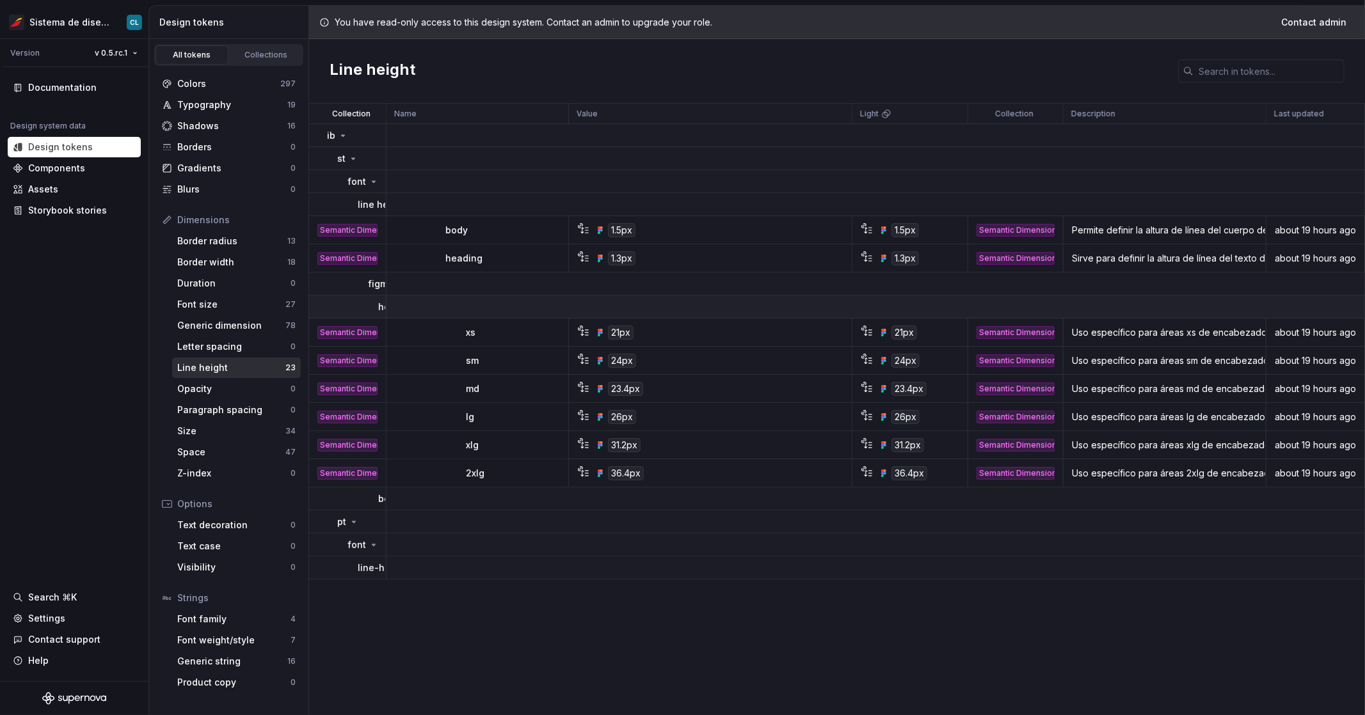
click at [374, 306] on td "heading" at bounding box center [347, 307] width 77 height 23
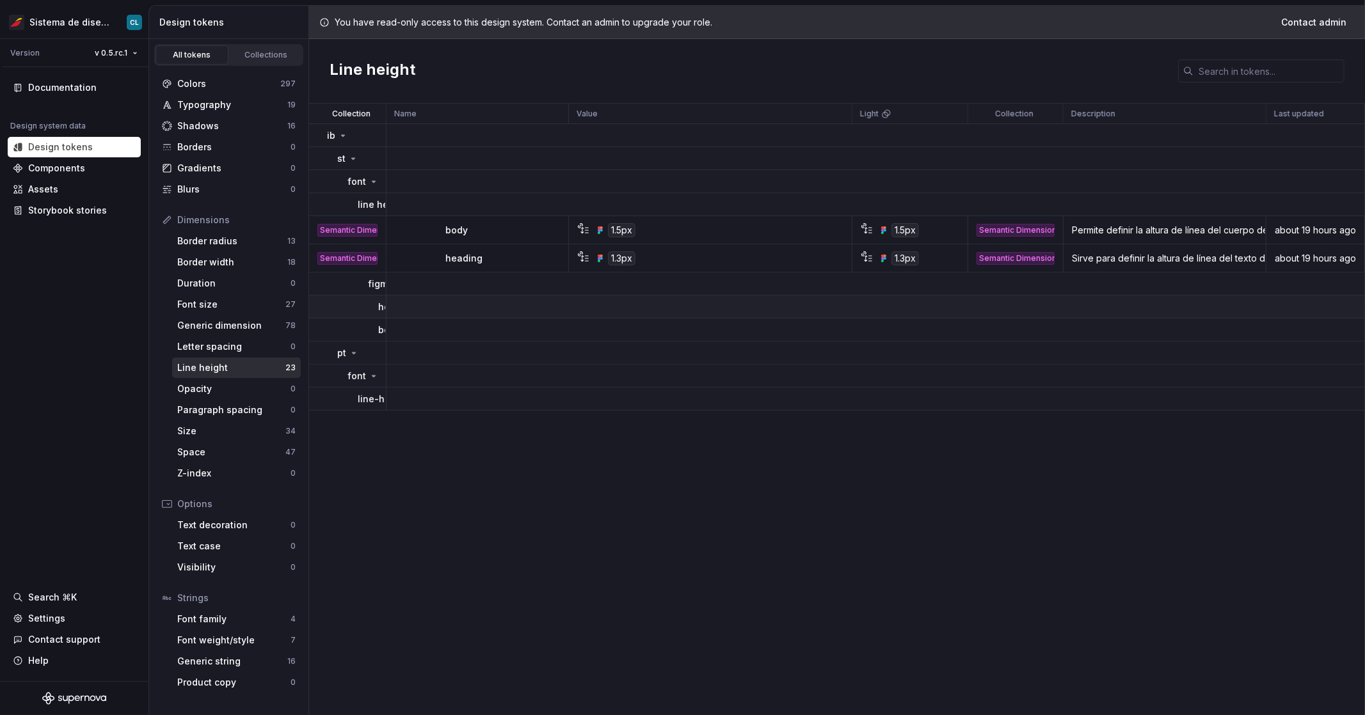
click at [374, 306] on td "heading" at bounding box center [347, 307] width 77 height 23
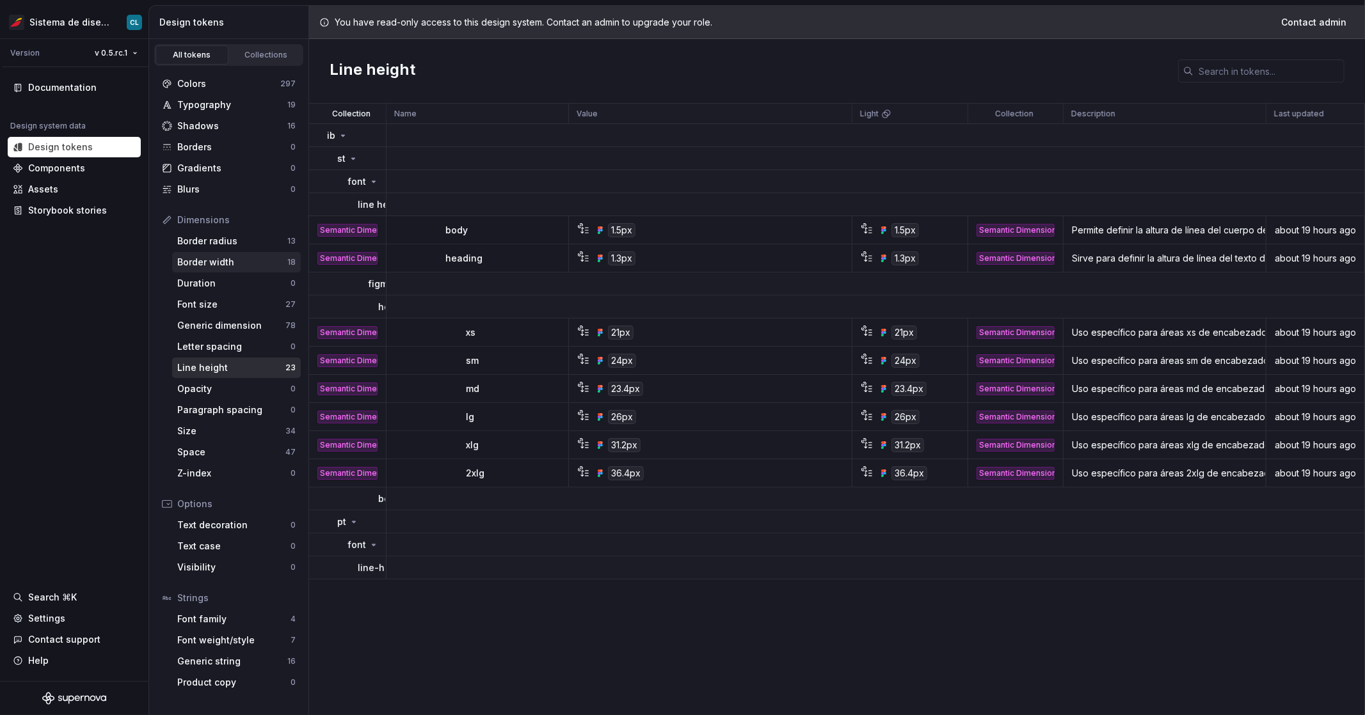
click at [255, 268] on div "Border width" at bounding box center [232, 262] width 110 height 13
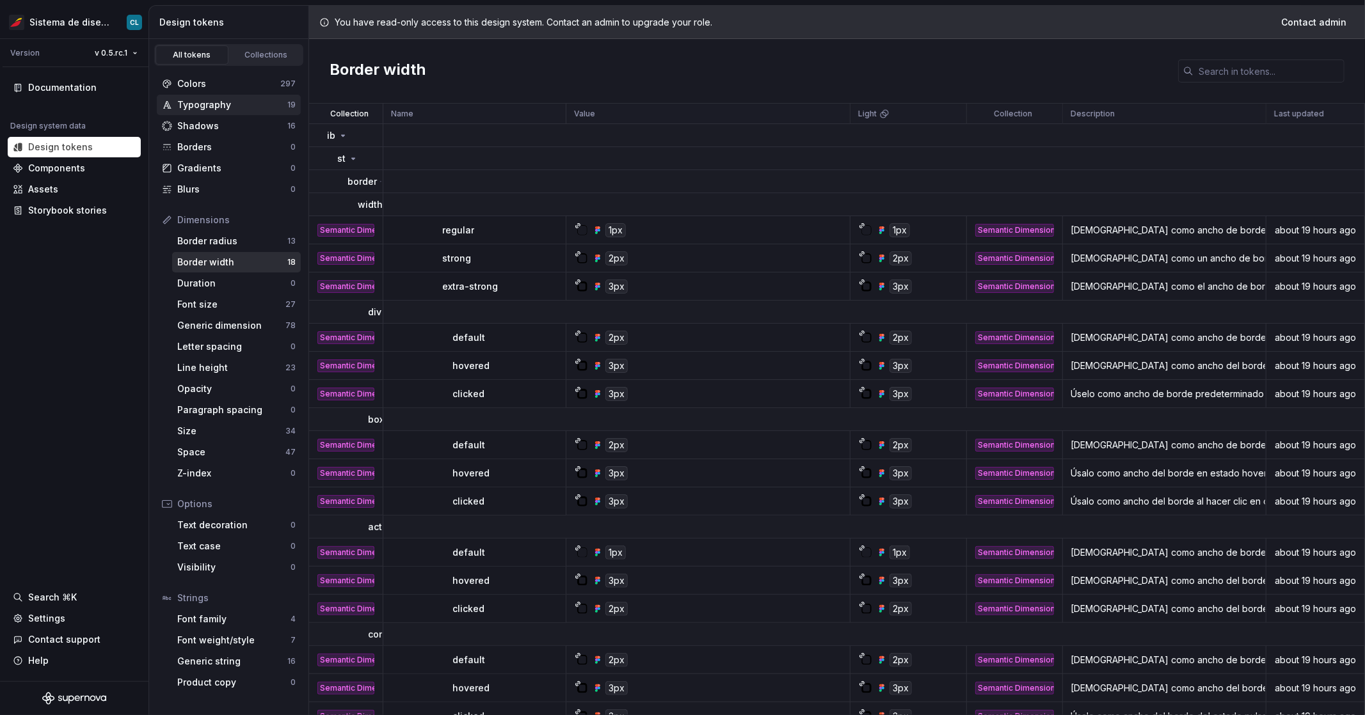
click at [220, 106] on div "Typography" at bounding box center [232, 105] width 110 height 13
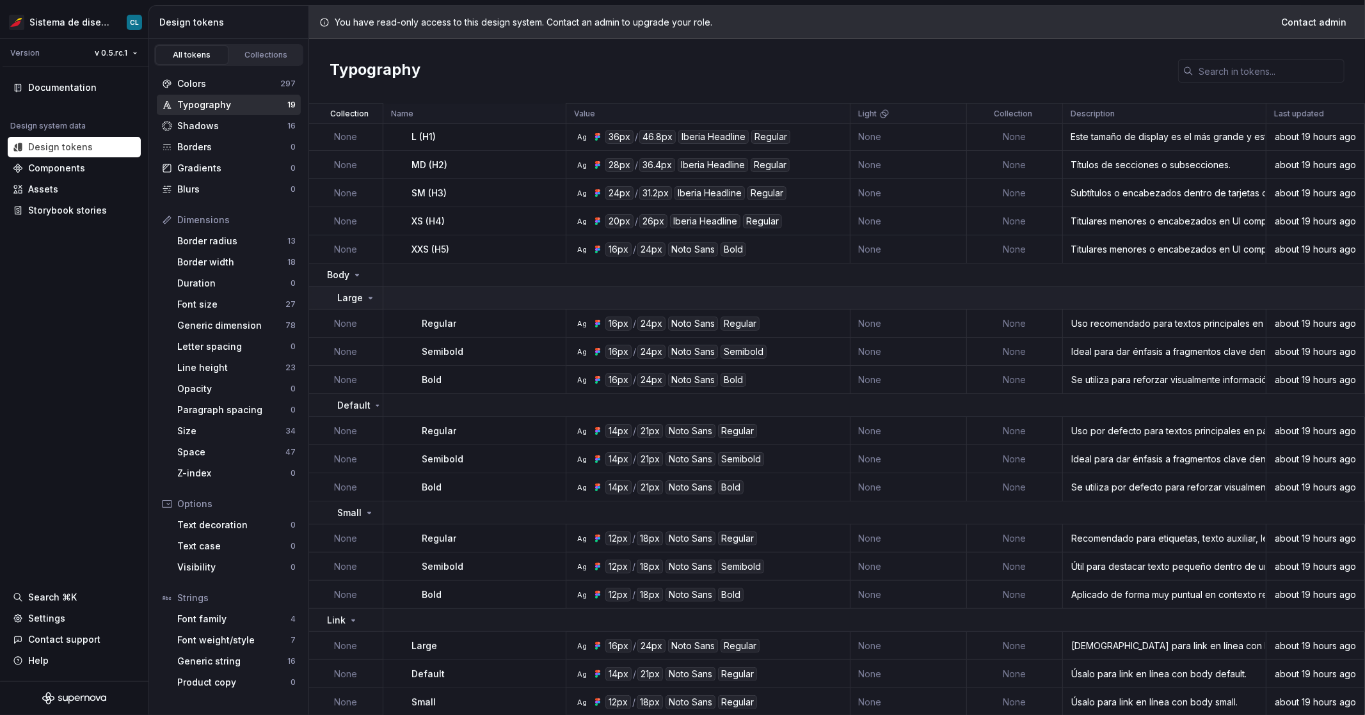
scroll to position [81, 0]
